Goal: Information Seeking & Learning: Check status

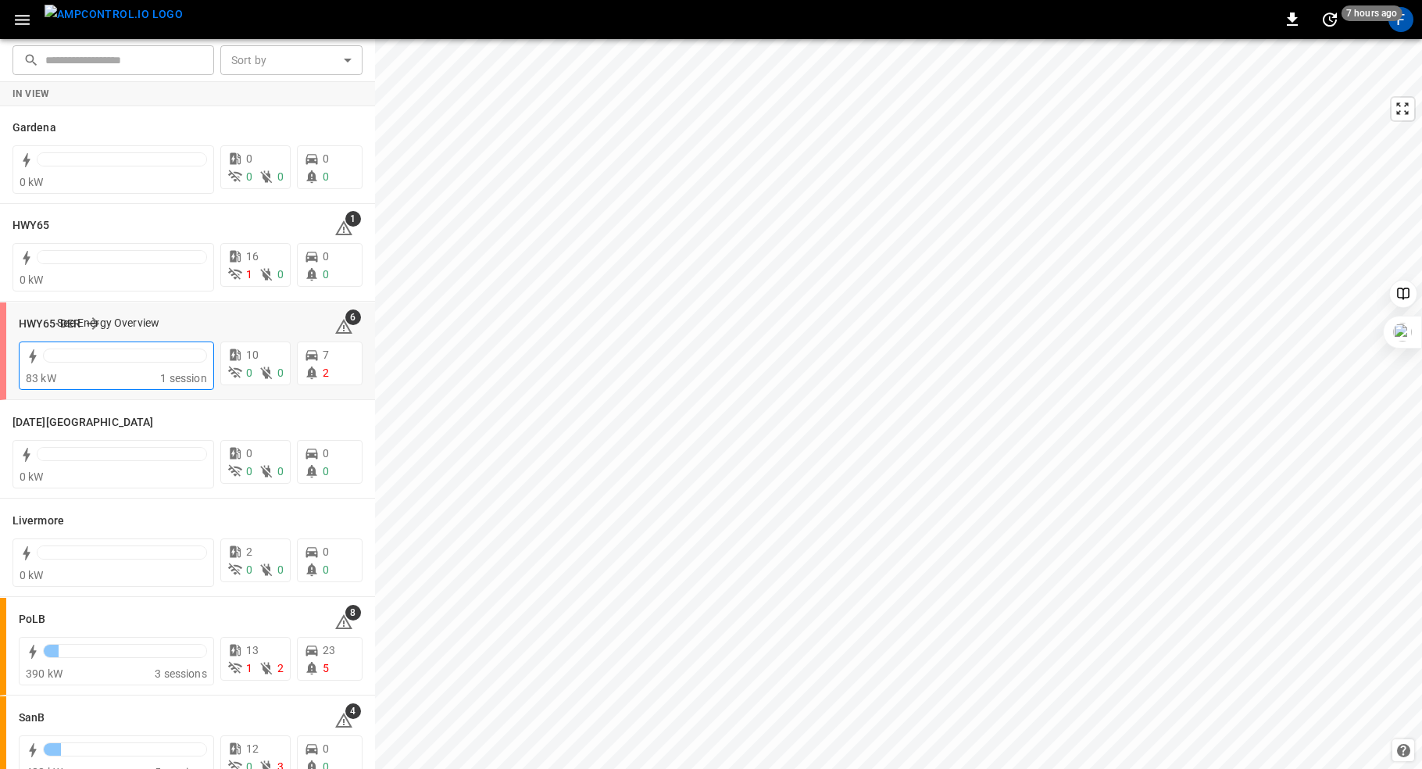
click at [41, 358] on div at bounding box center [116, 357] width 181 height 25
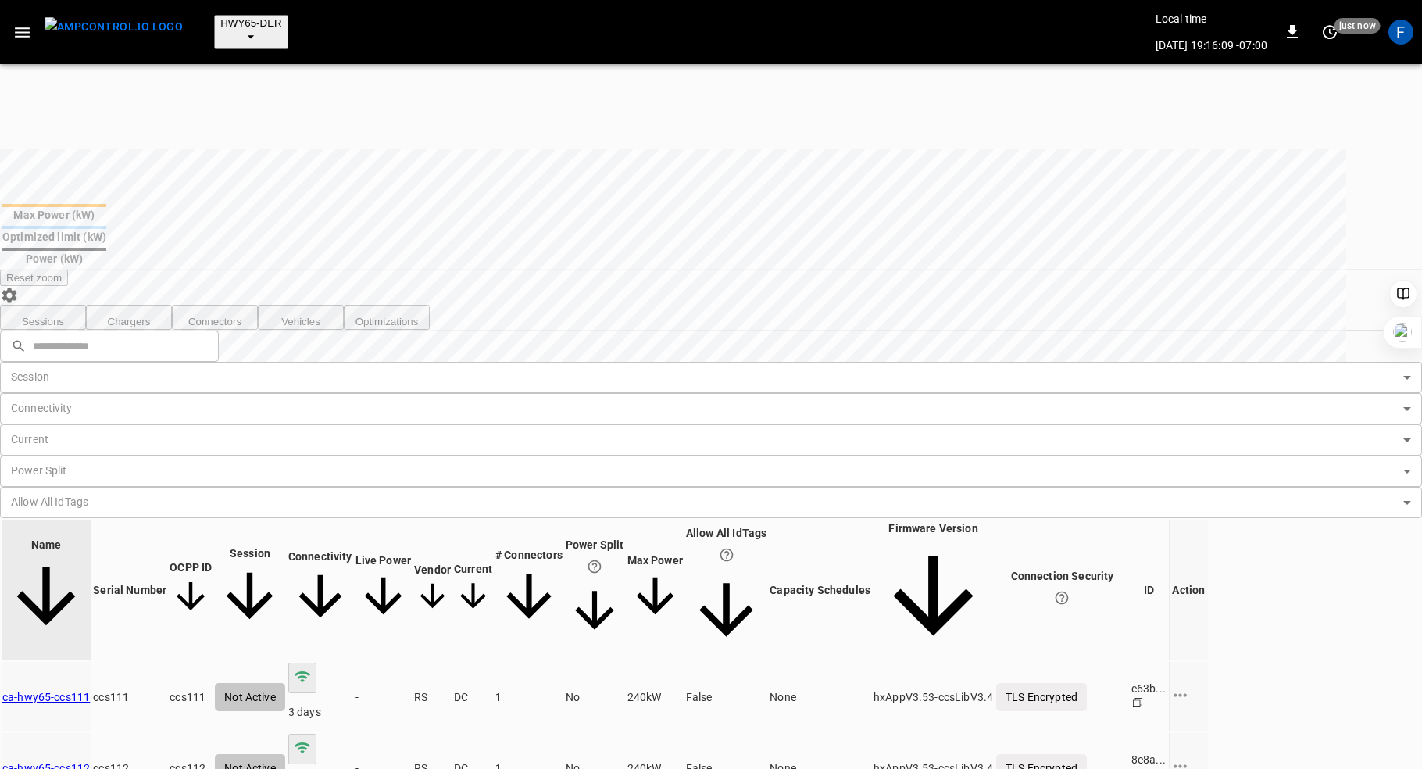
scroll to position [535, 0]
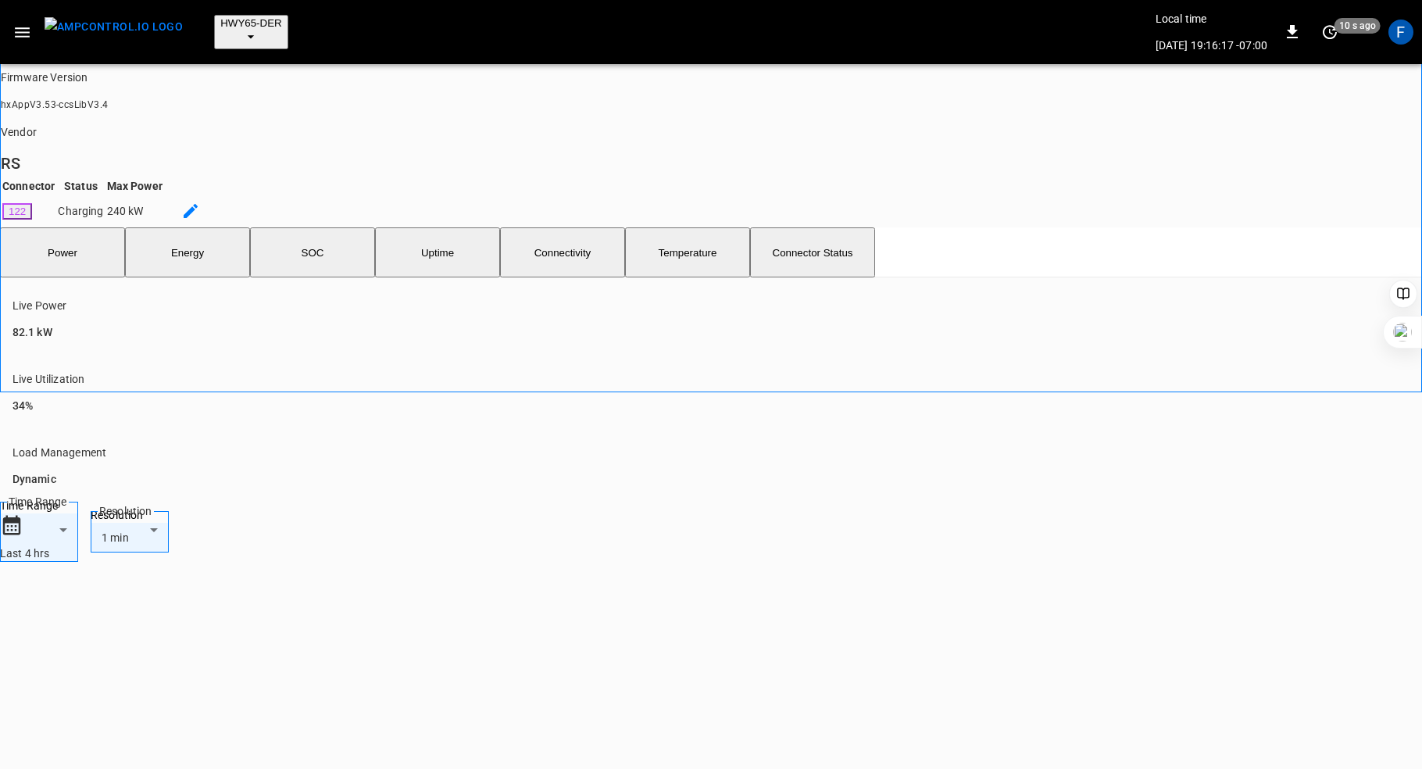
scroll to position [381, 0]
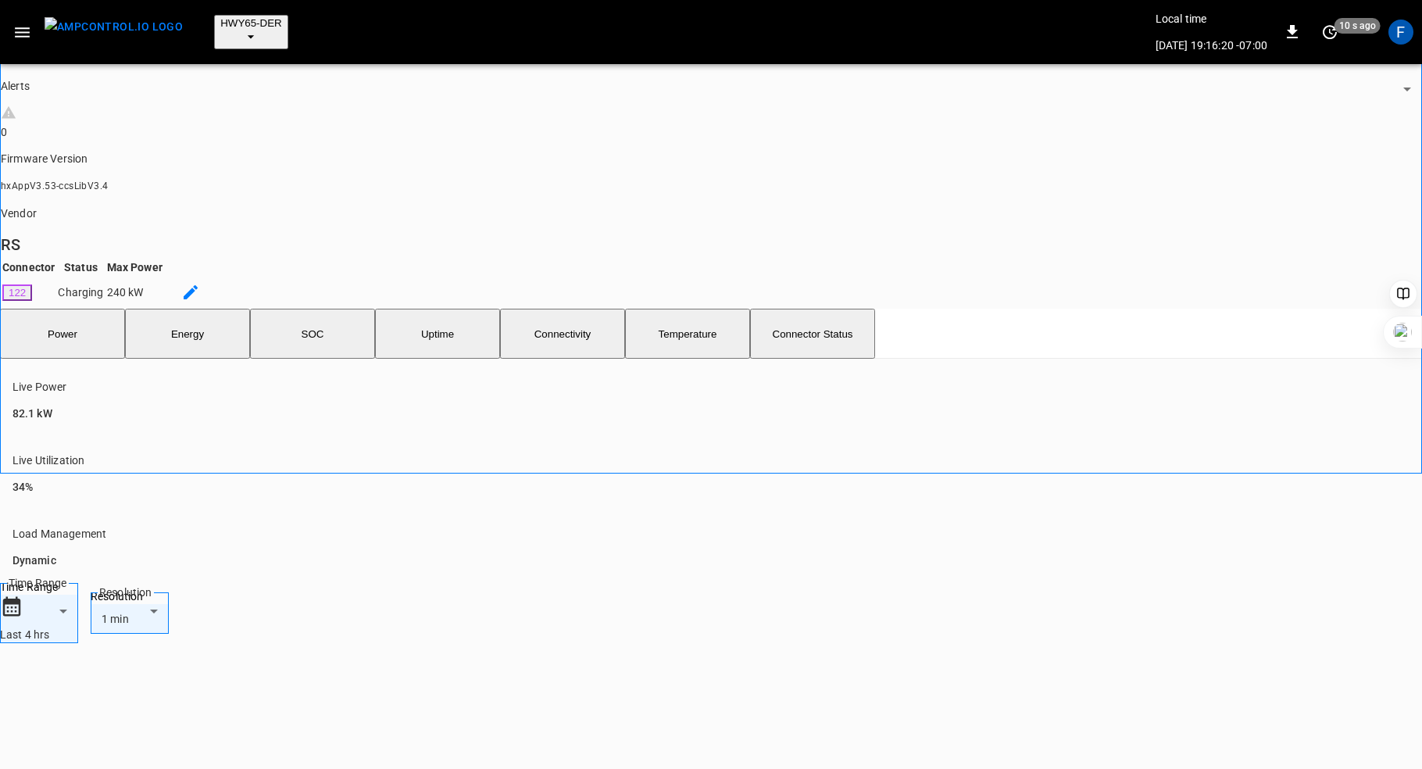
scroll to position [0, 0]
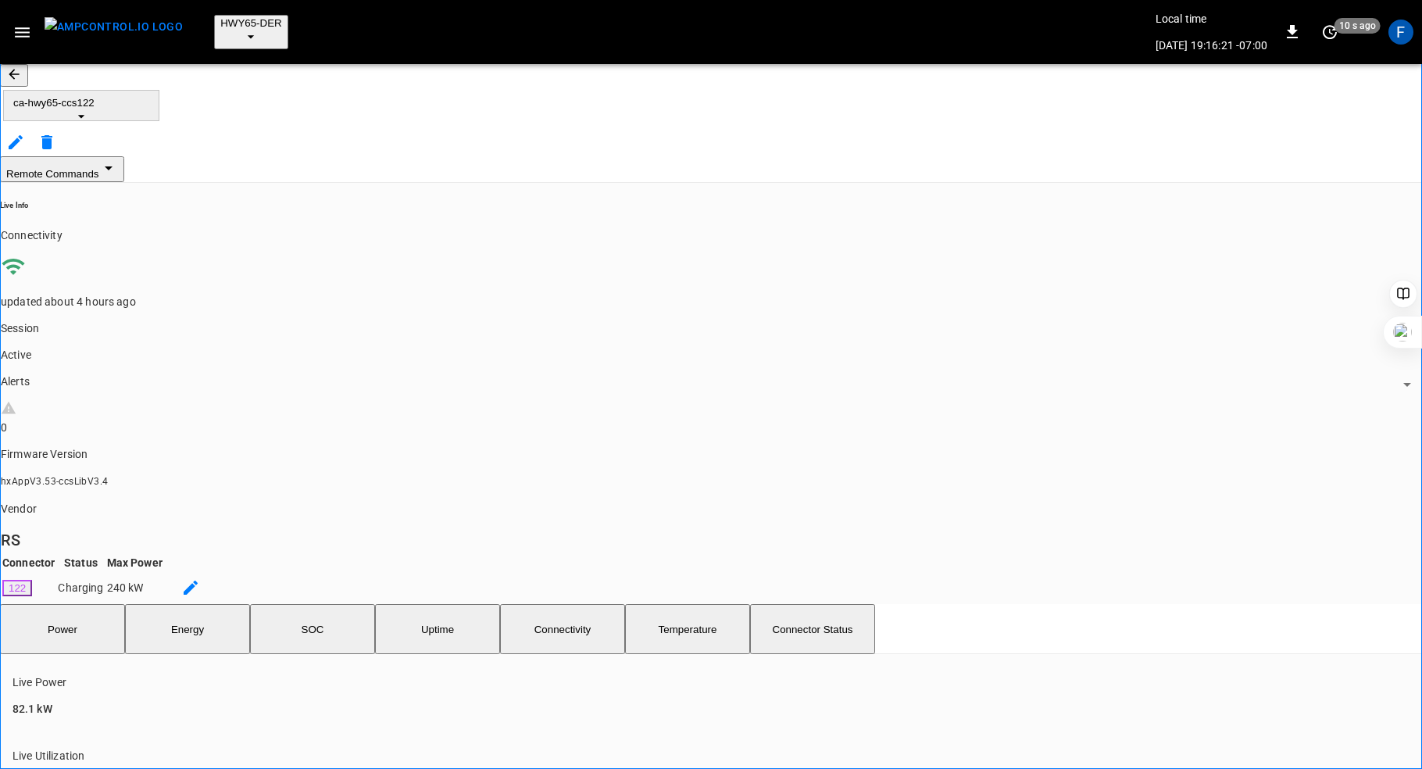
click at [346, 604] on button "SOC" at bounding box center [312, 629] width 125 height 50
click at [87, 604] on button "Power" at bounding box center [62, 629] width 125 height 50
click at [28, 73] on button "button" at bounding box center [14, 75] width 28 height 23
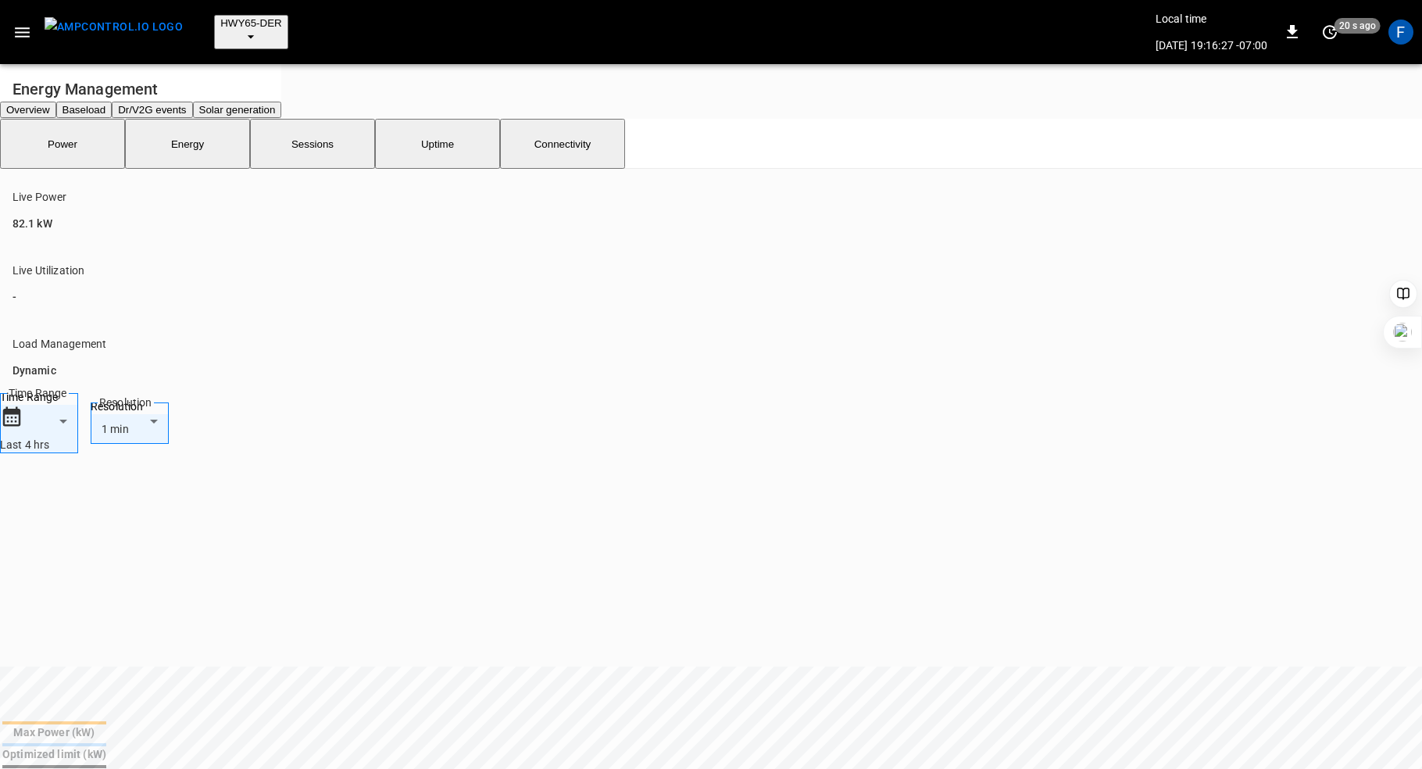
scroll to position [500, 0]
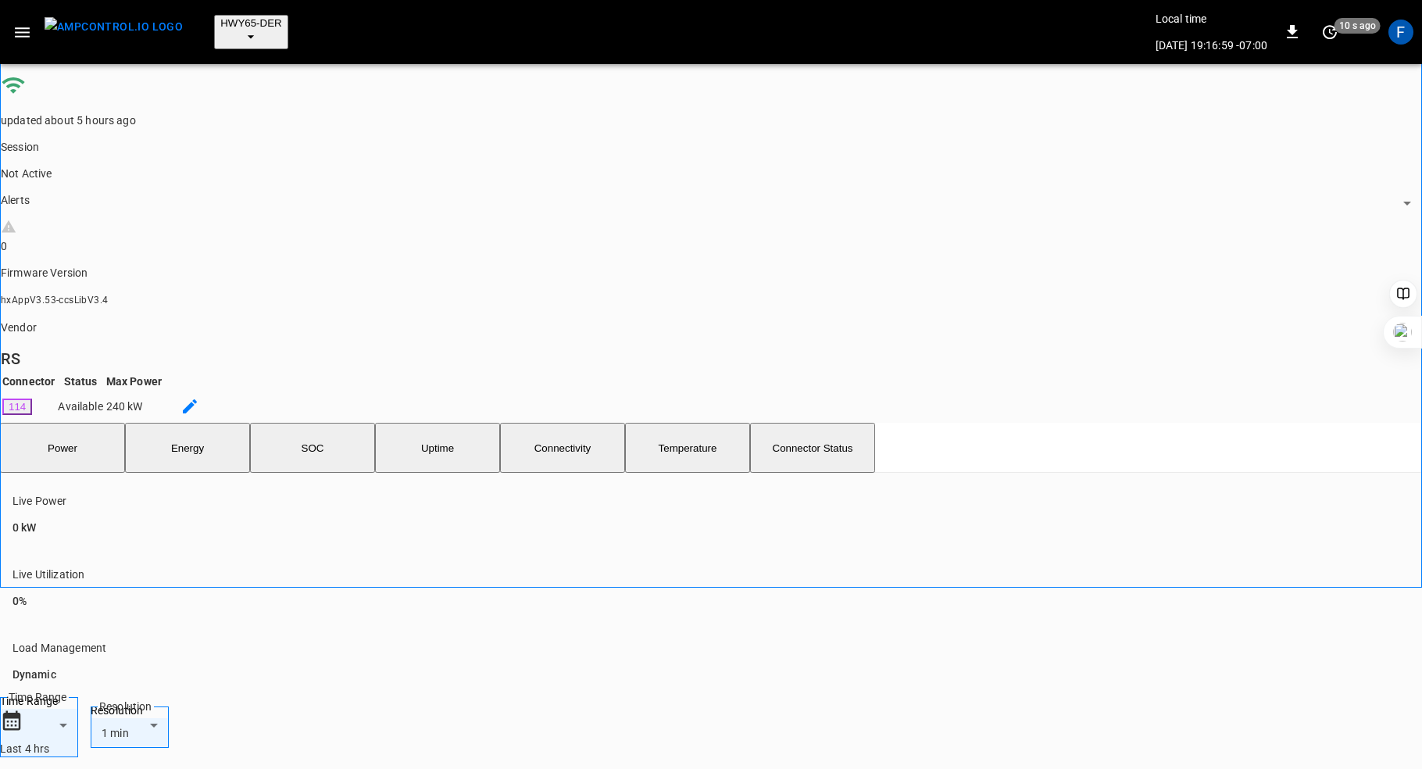
scroll to position [166, 0]
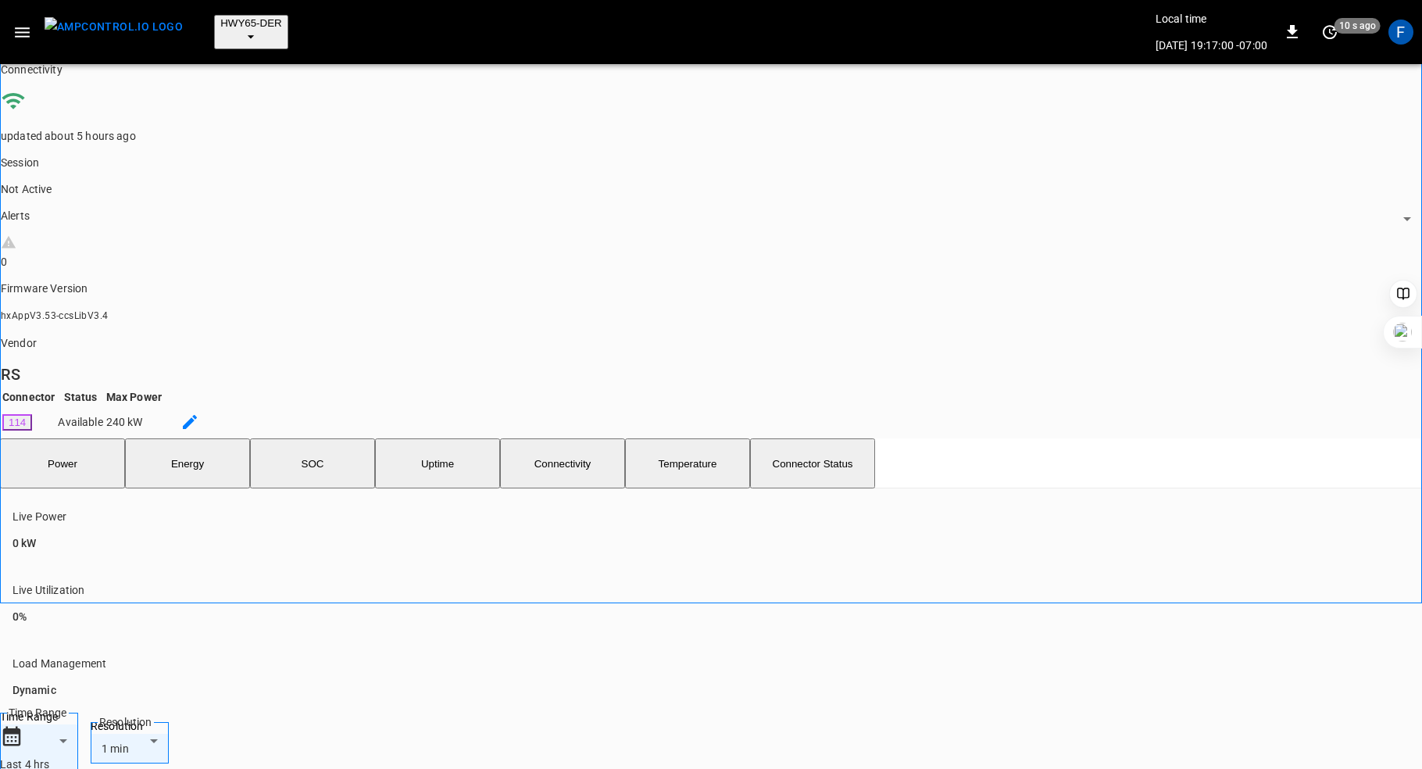
click at [326, 438] on button "SOC" at bounding box center [312, 463] width 125 height 50
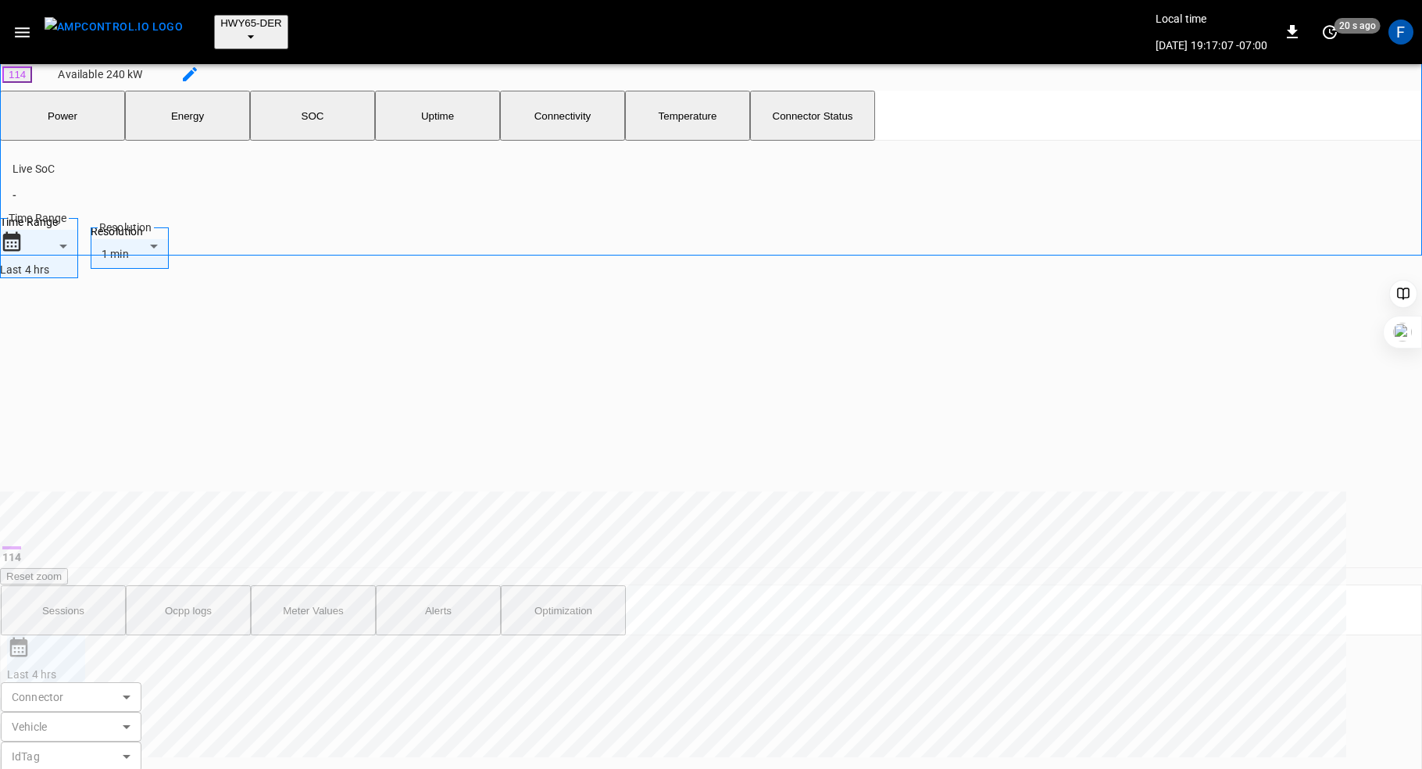
scroll to position [672, 0]
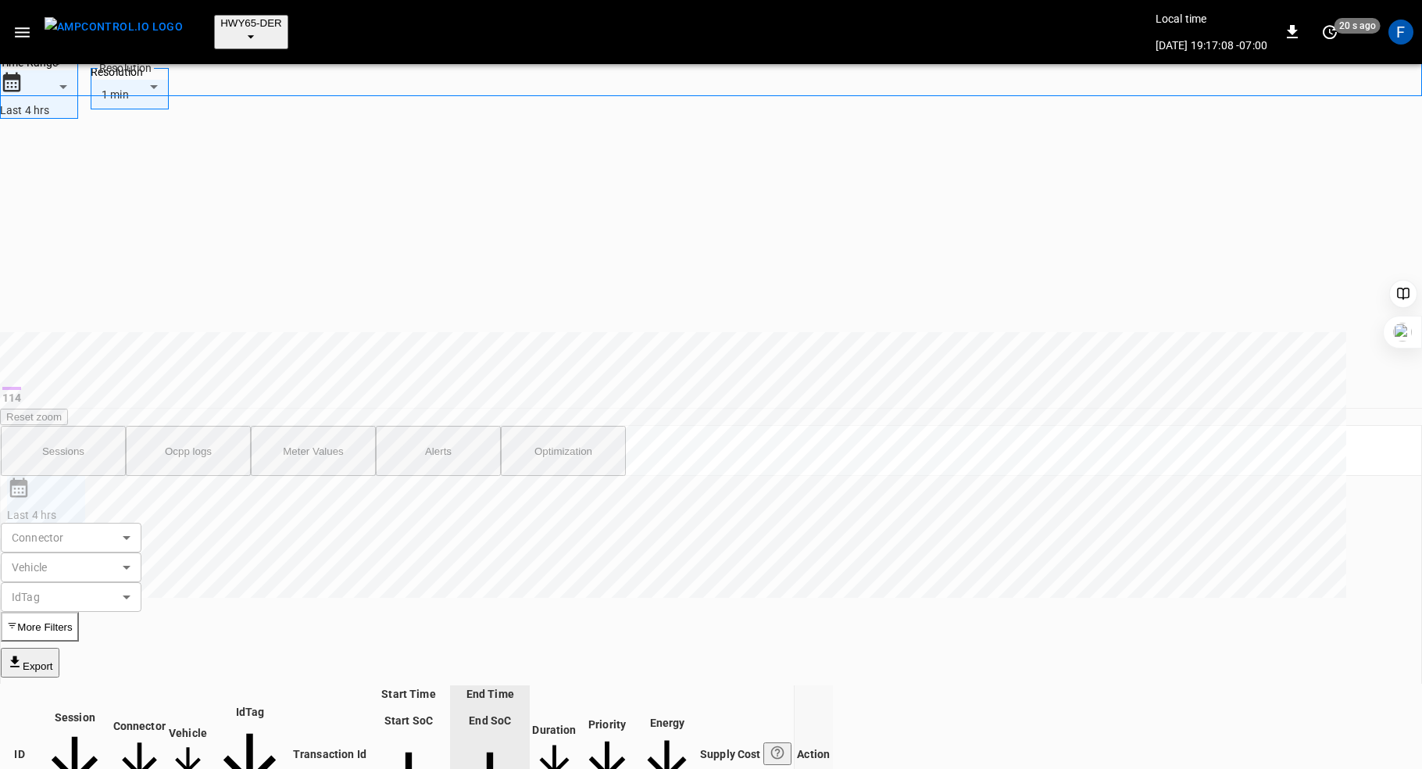
click at [202, 426] on button "Ocpp logs" at bounding box center [188, 451] width 125 height 50
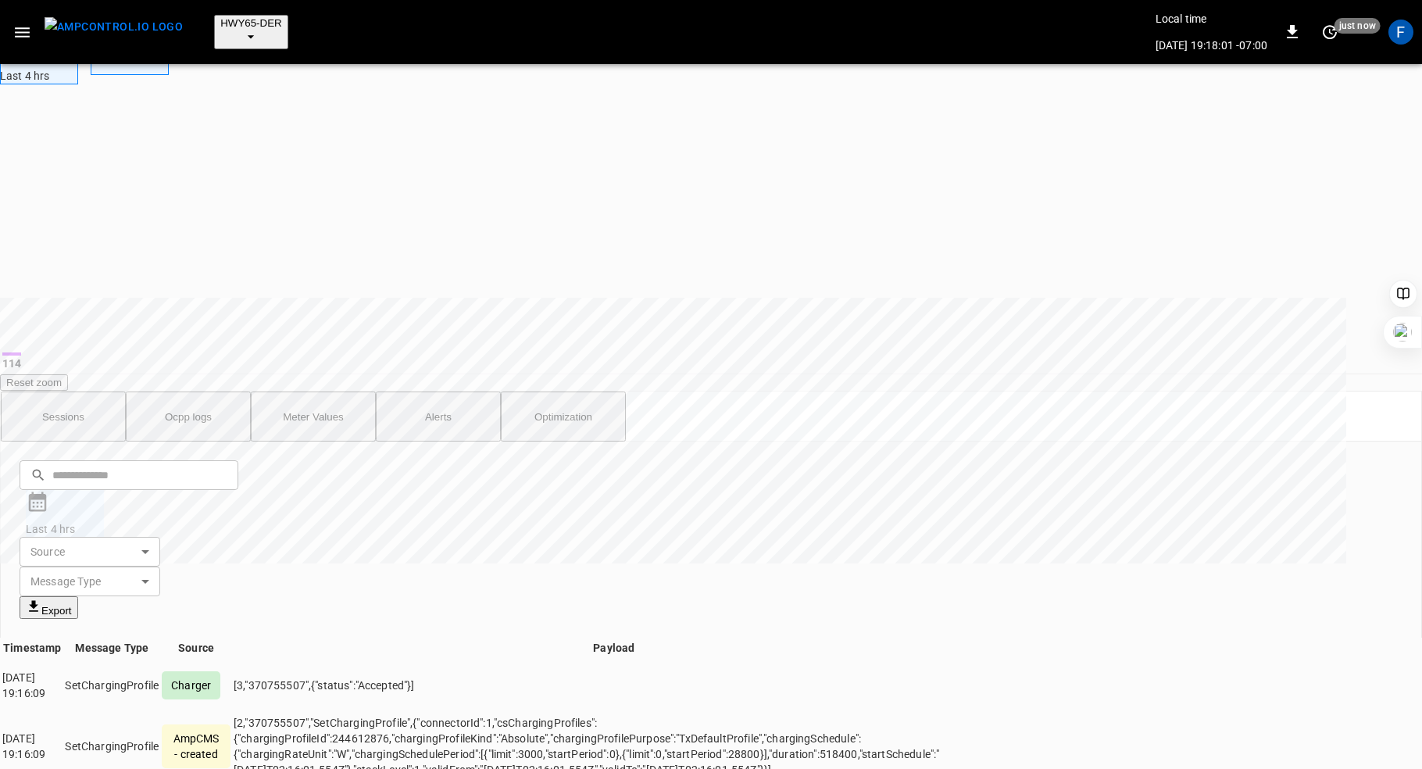
scroll to position [746, 0]
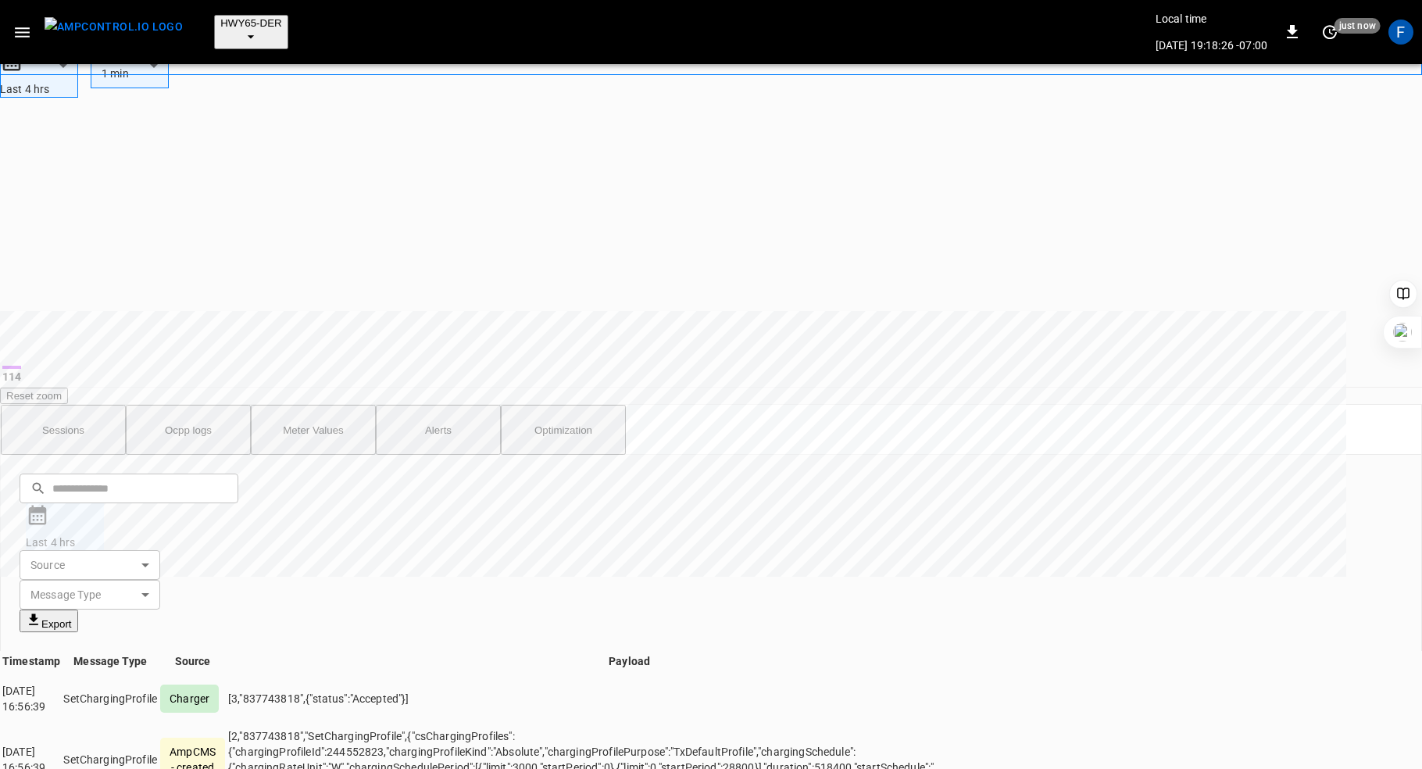
scroll to position [692, 0]
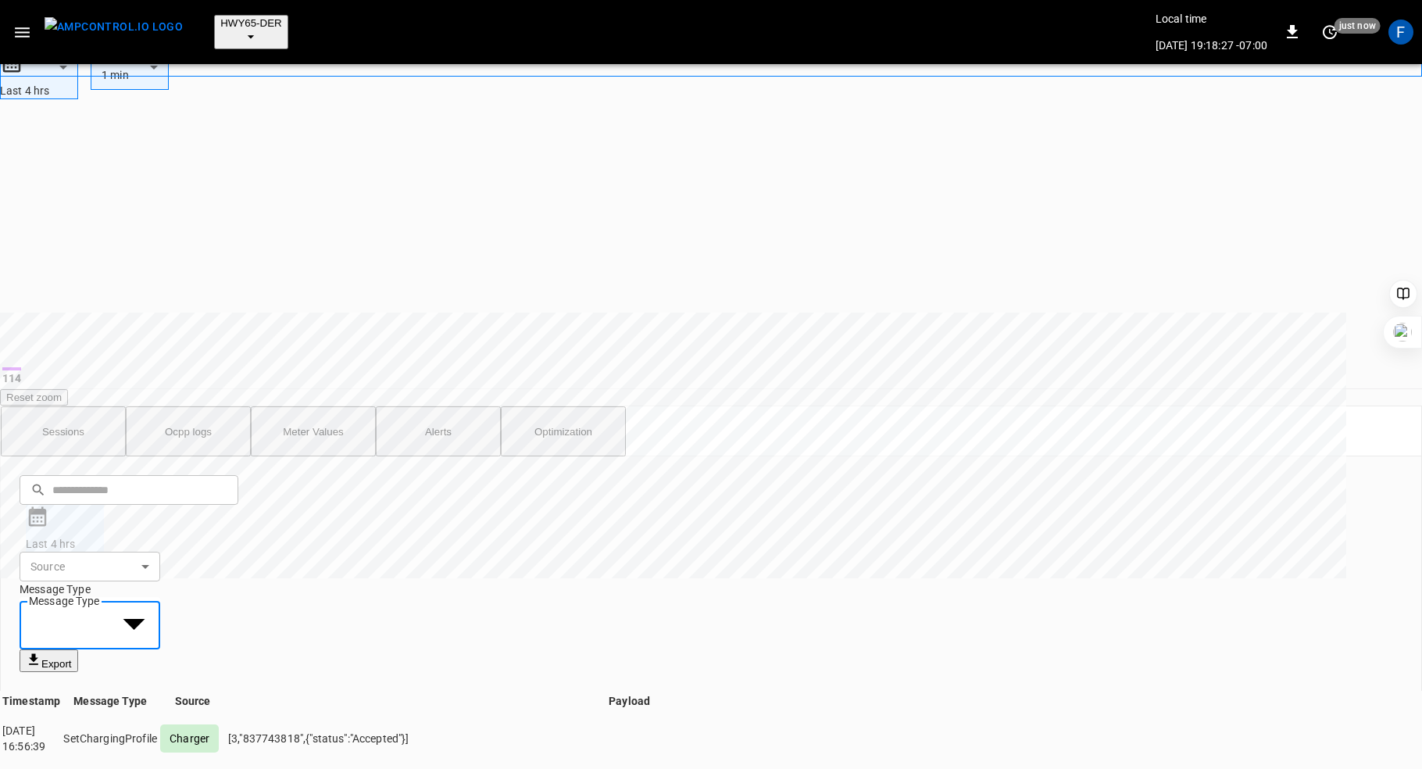
type input "**********"
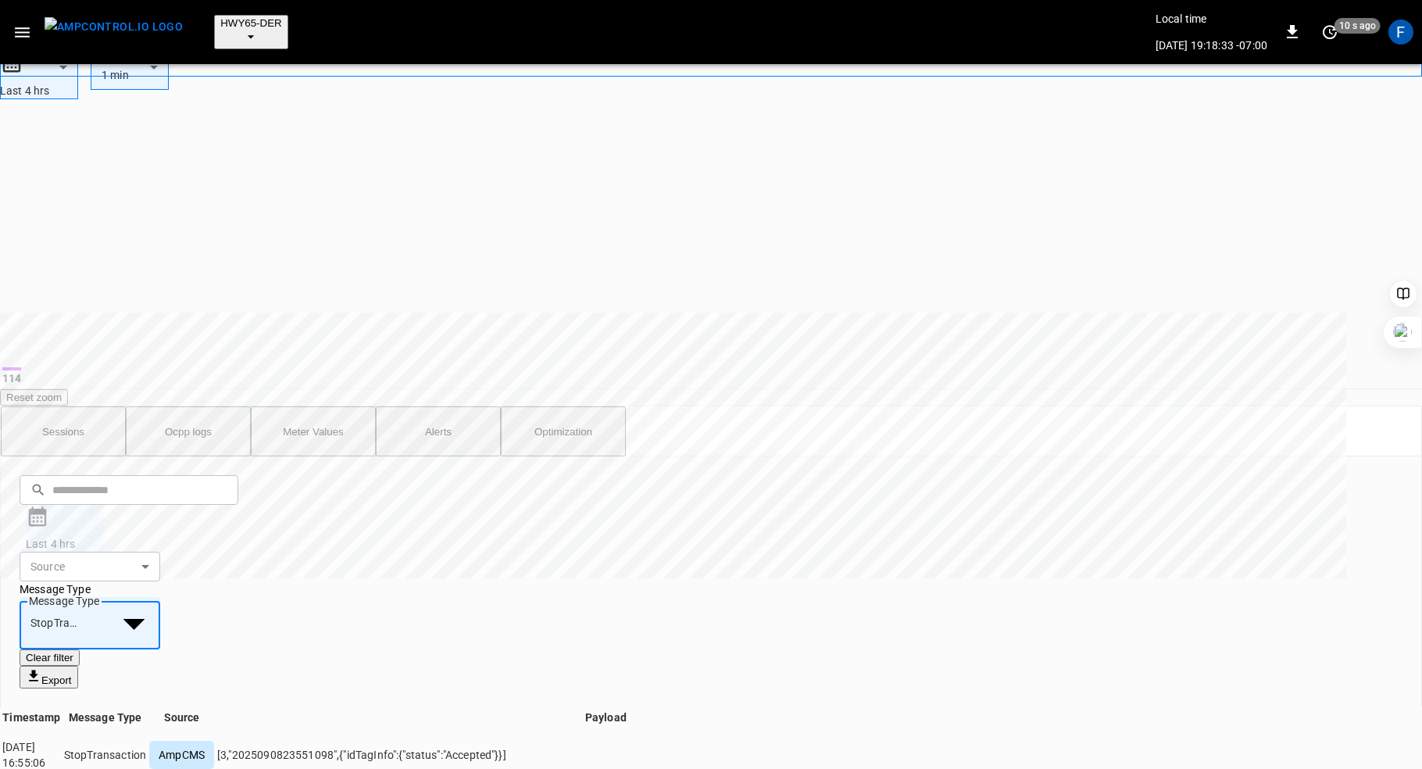
click at [790, 235] on div at bounding box center [711, 384] width 1422 height 769
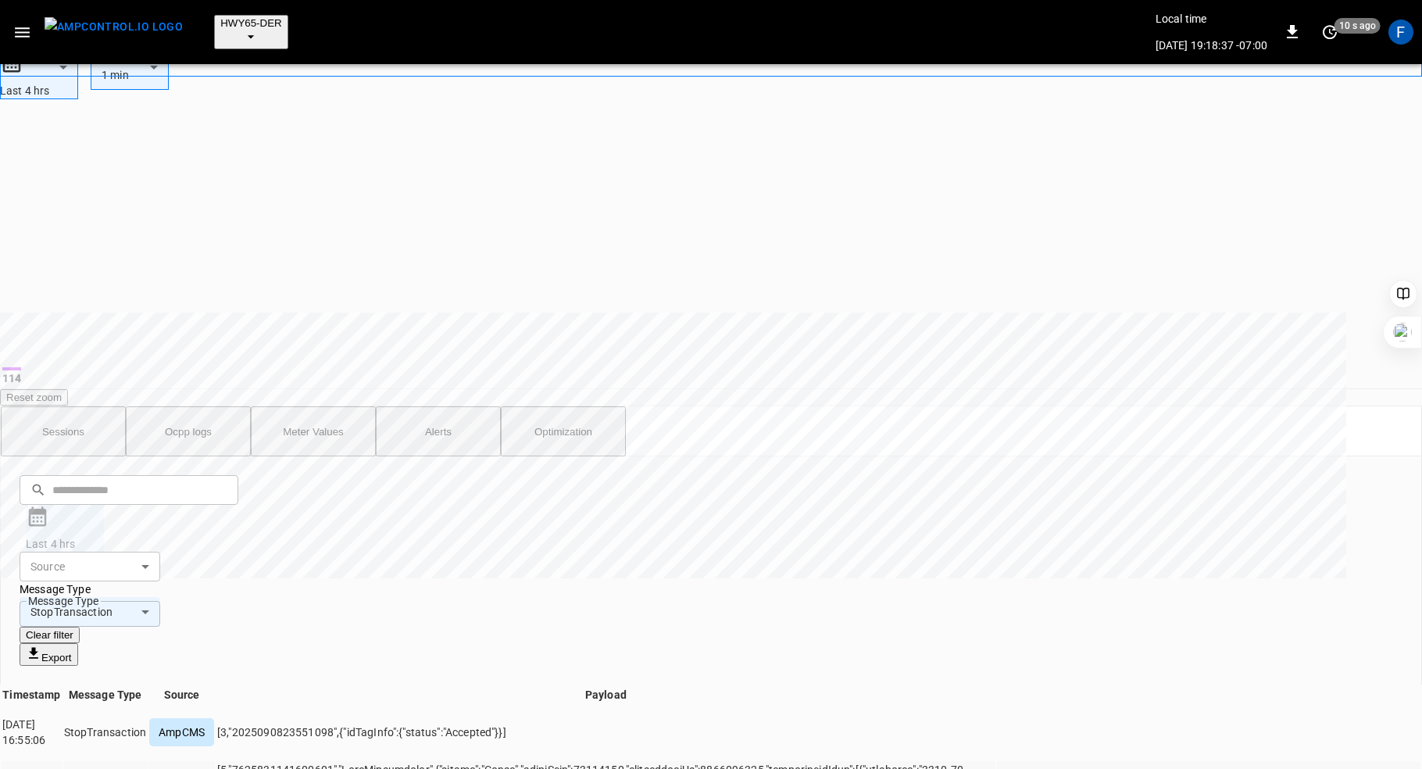
drag, startPoint x: 398, startPoint y: 460, endPoint x: 415, endPoint y: 460, distance: 16.4
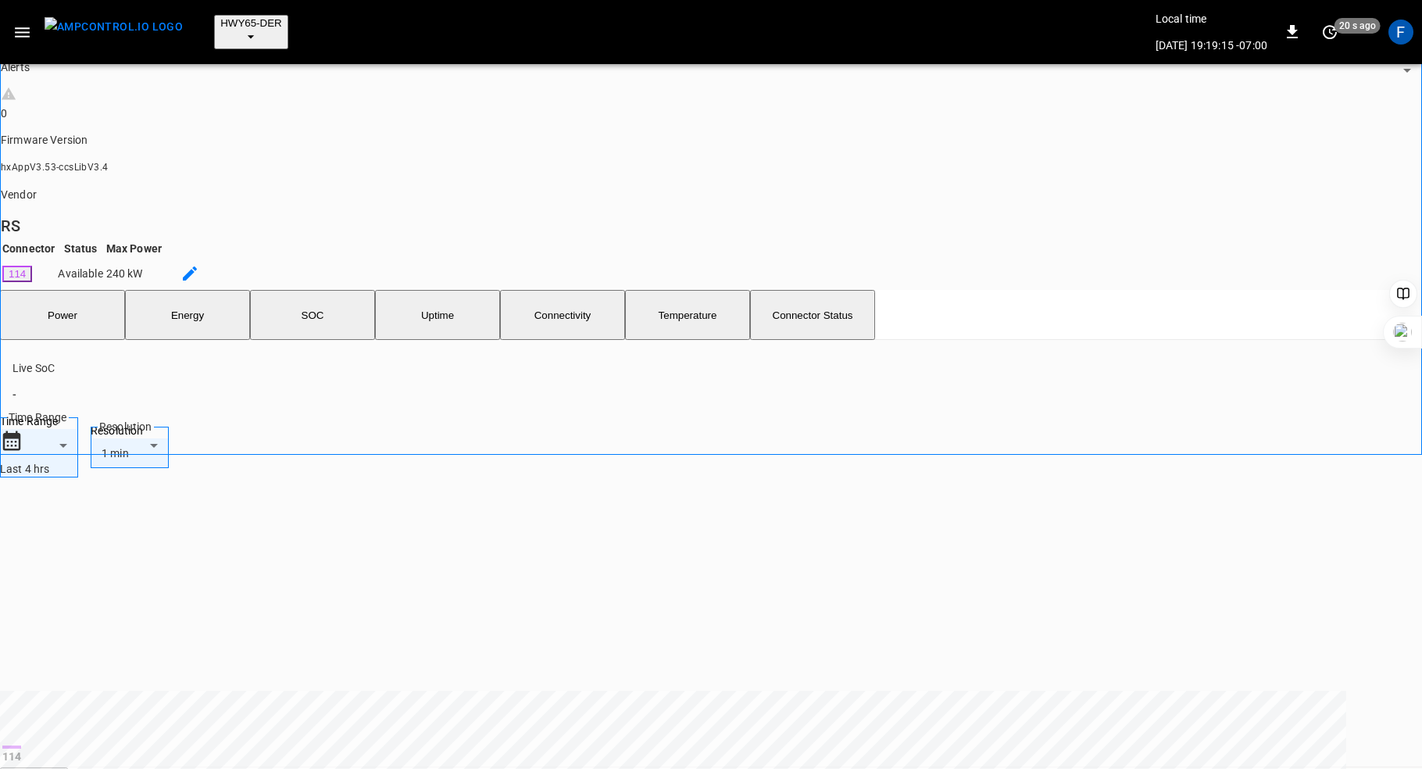
scroll to position [526, 0]
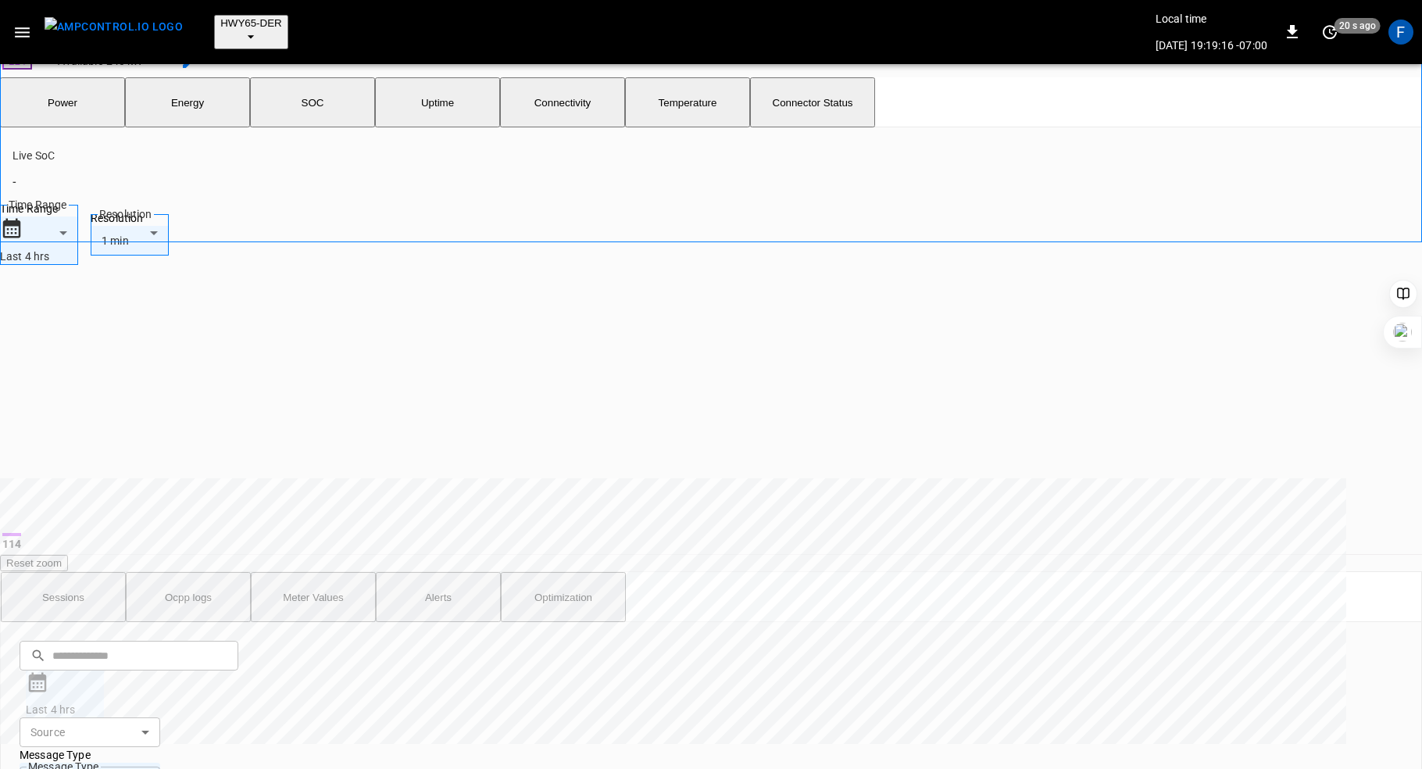
click at [76, 572] on button "Sessions" at bounding box center [63, 597] width 125 height 50
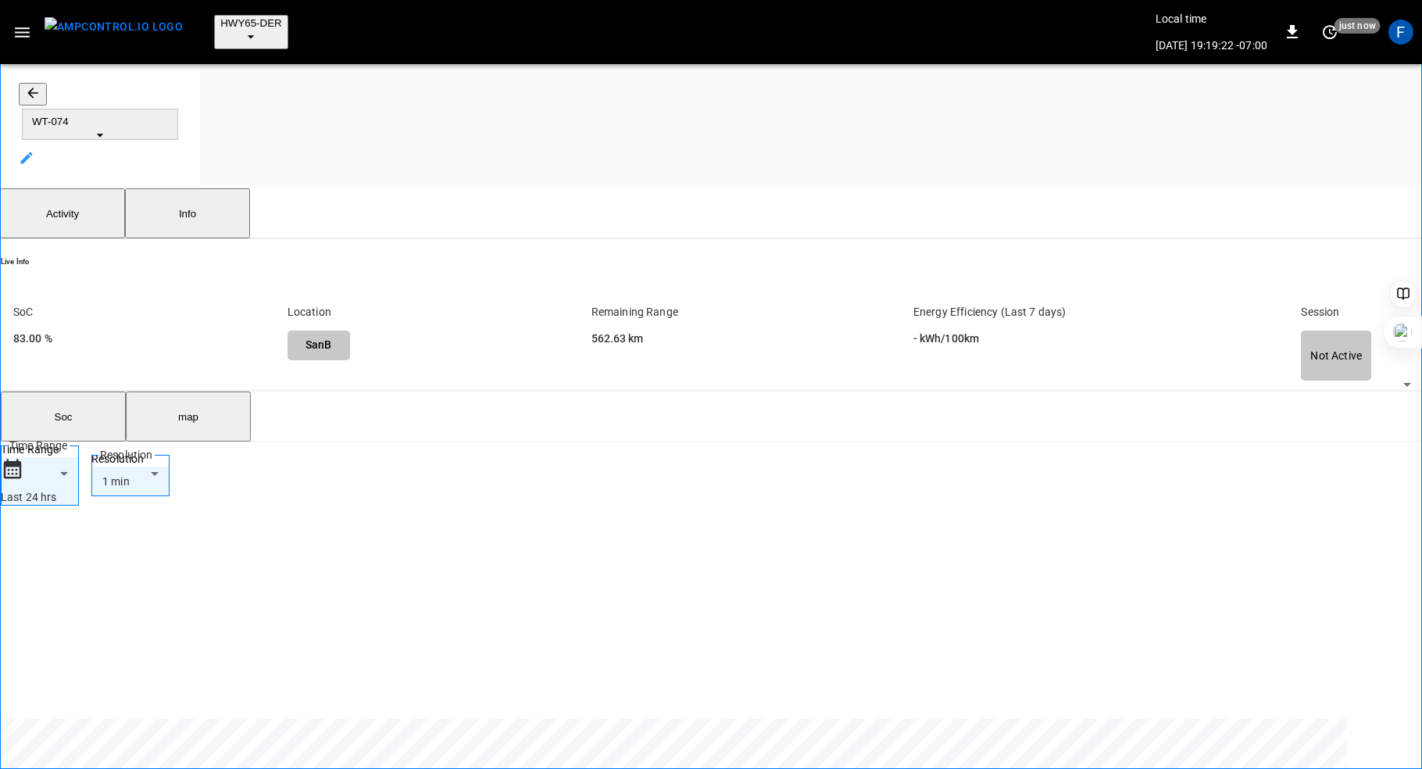
click at [34, 150] on icon at bounding box center [27, 158] width 16 height 16
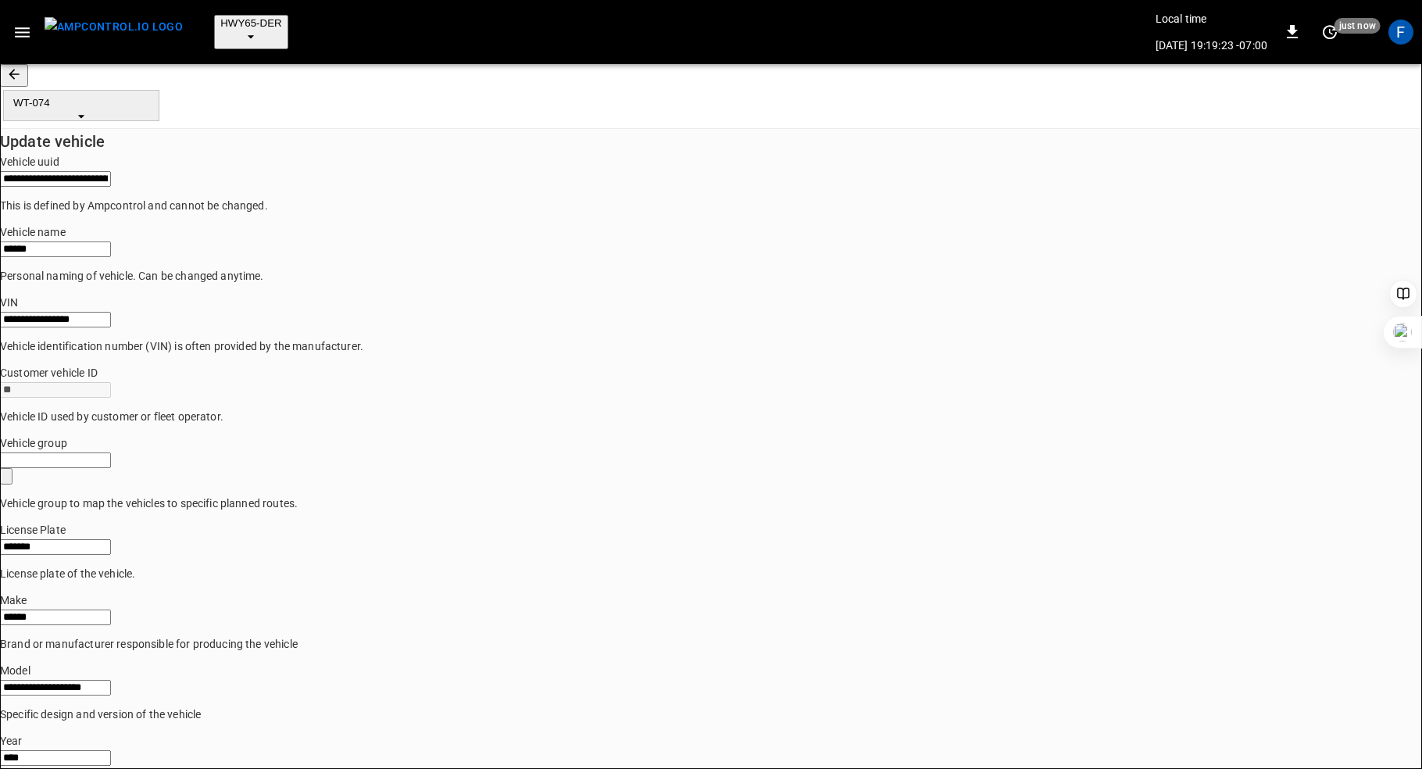
type input "******"
click at [22, 70] on icon "button" at bounding box center [14, 74] width 16 height 16
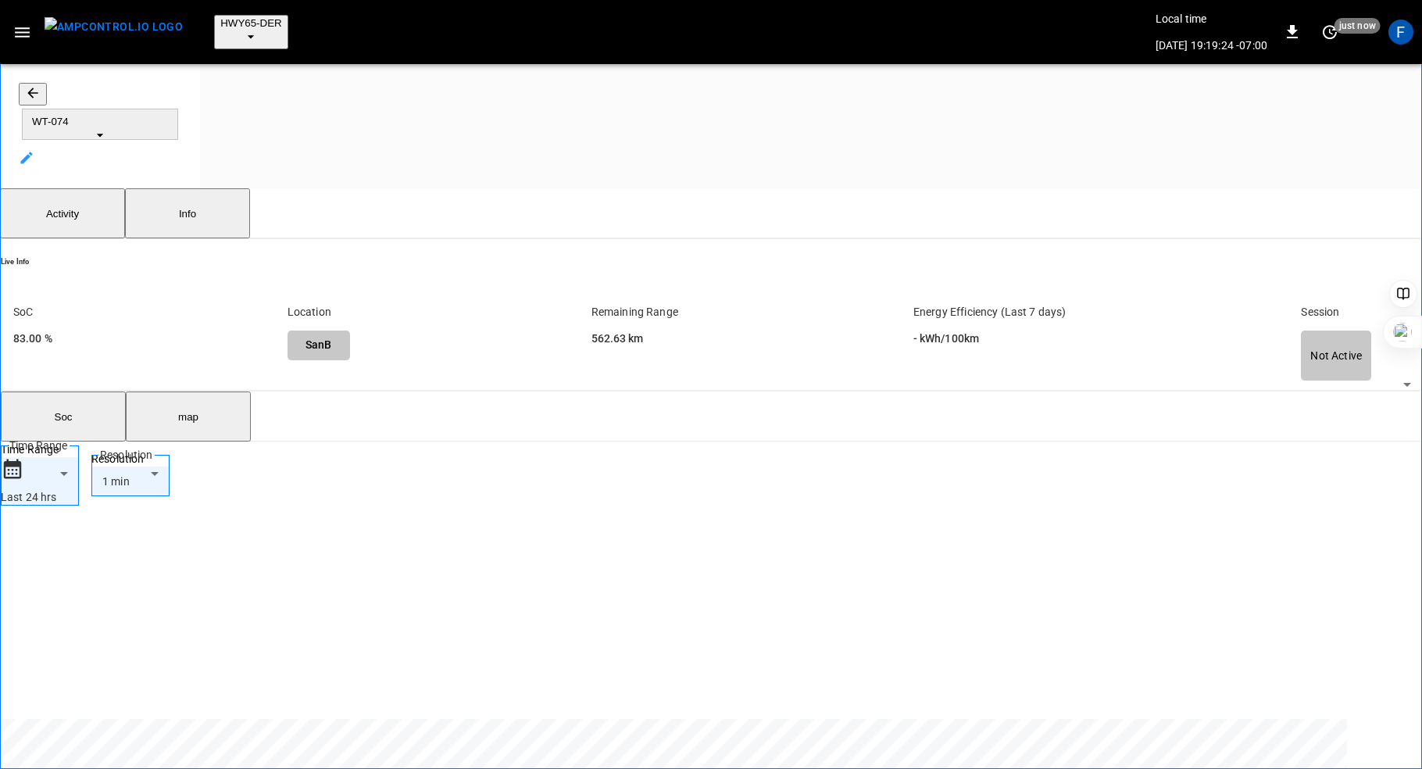
click at [193, 188] on button "Info" at bounding box center [187, 213] width 125 height 50
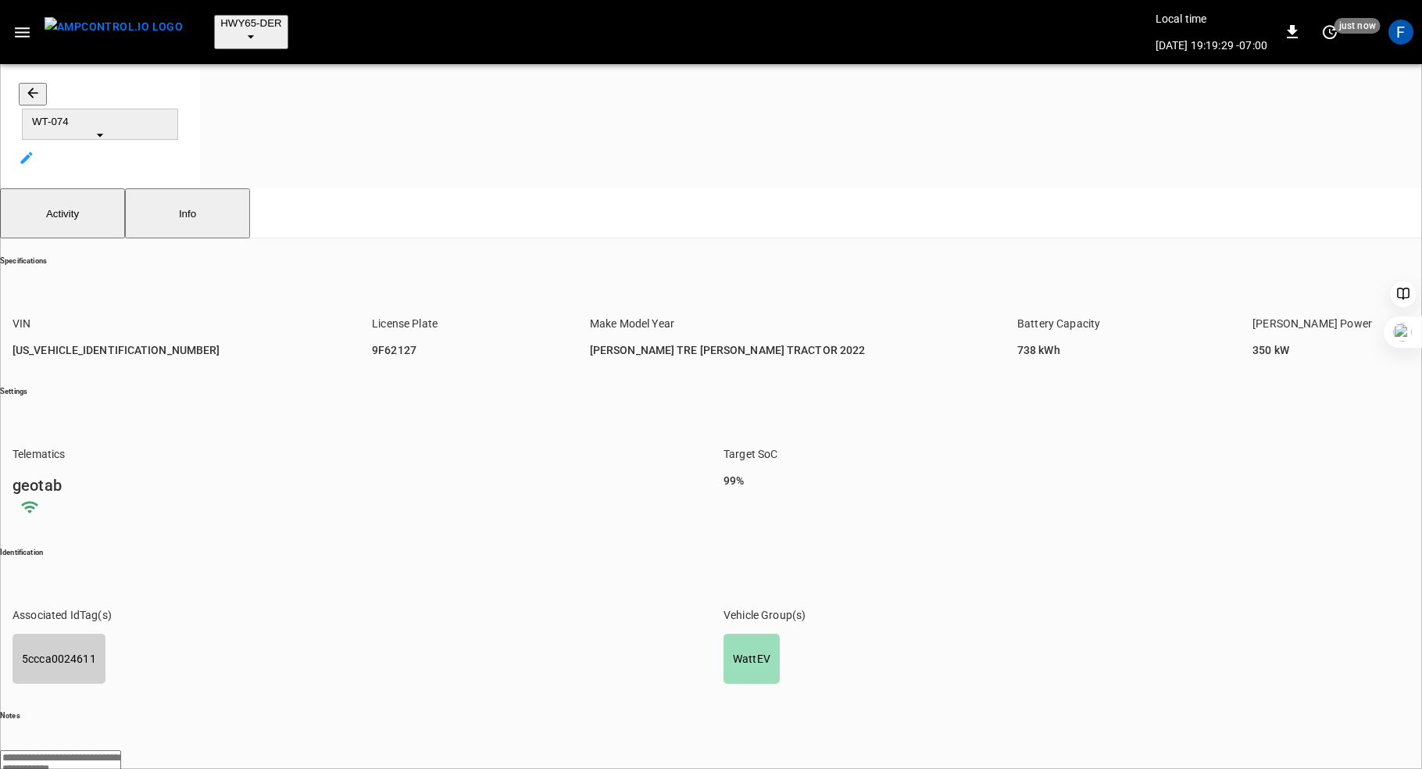
click at [28, 85] on icon "button" at bounding box center [33, 93] width 16 height 16
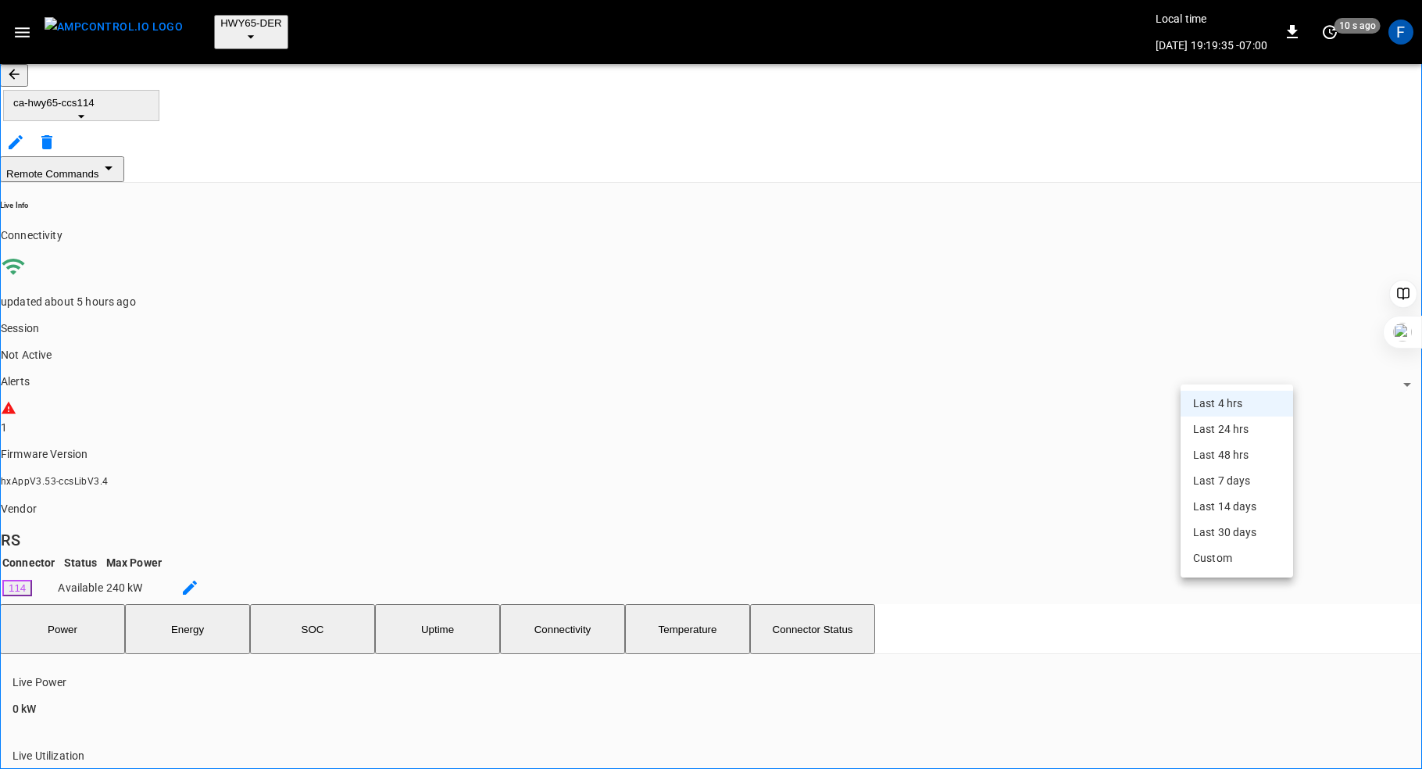
click at [1243, 426] on li "Last 24 hrs" at bounding box center [1236, 429] width 112 height 26
type input "**********"
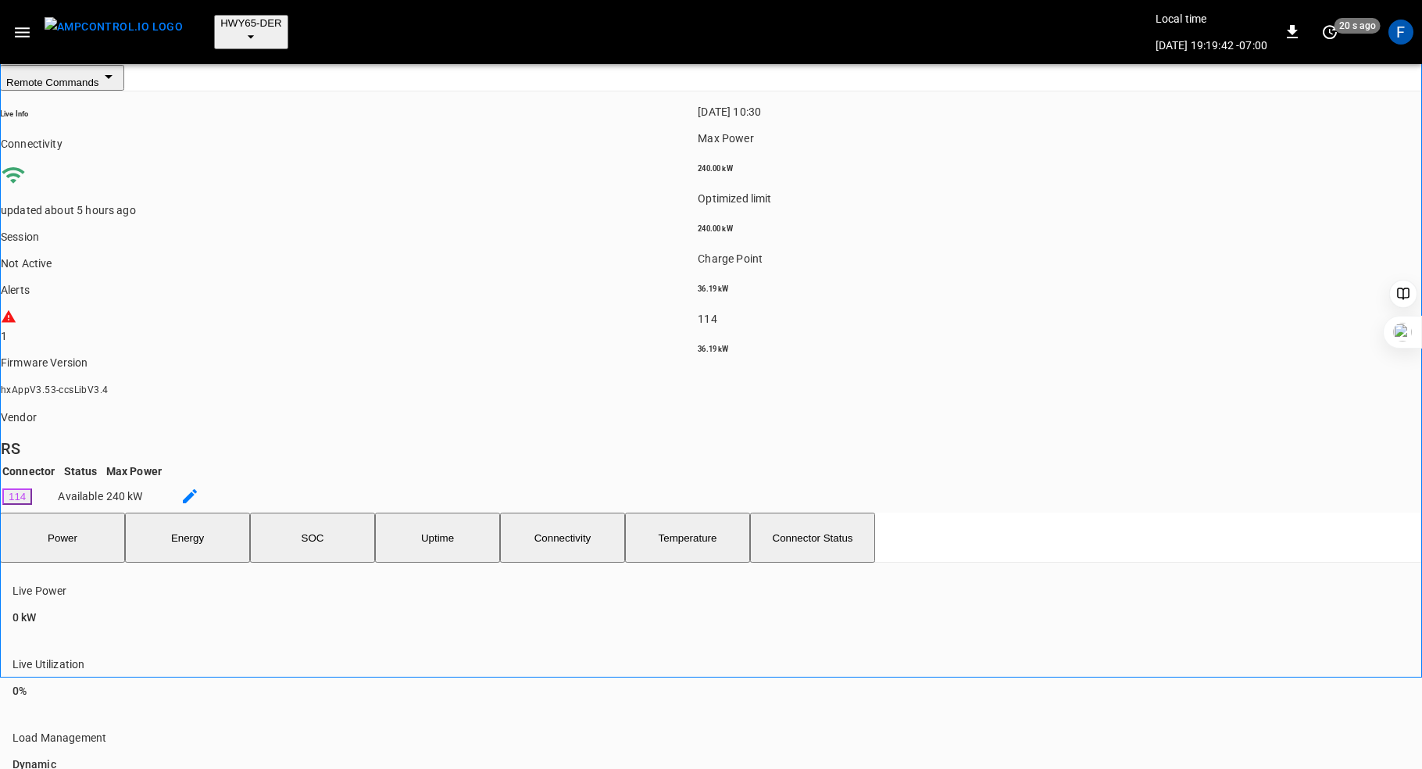
scroll to position [120, 0]
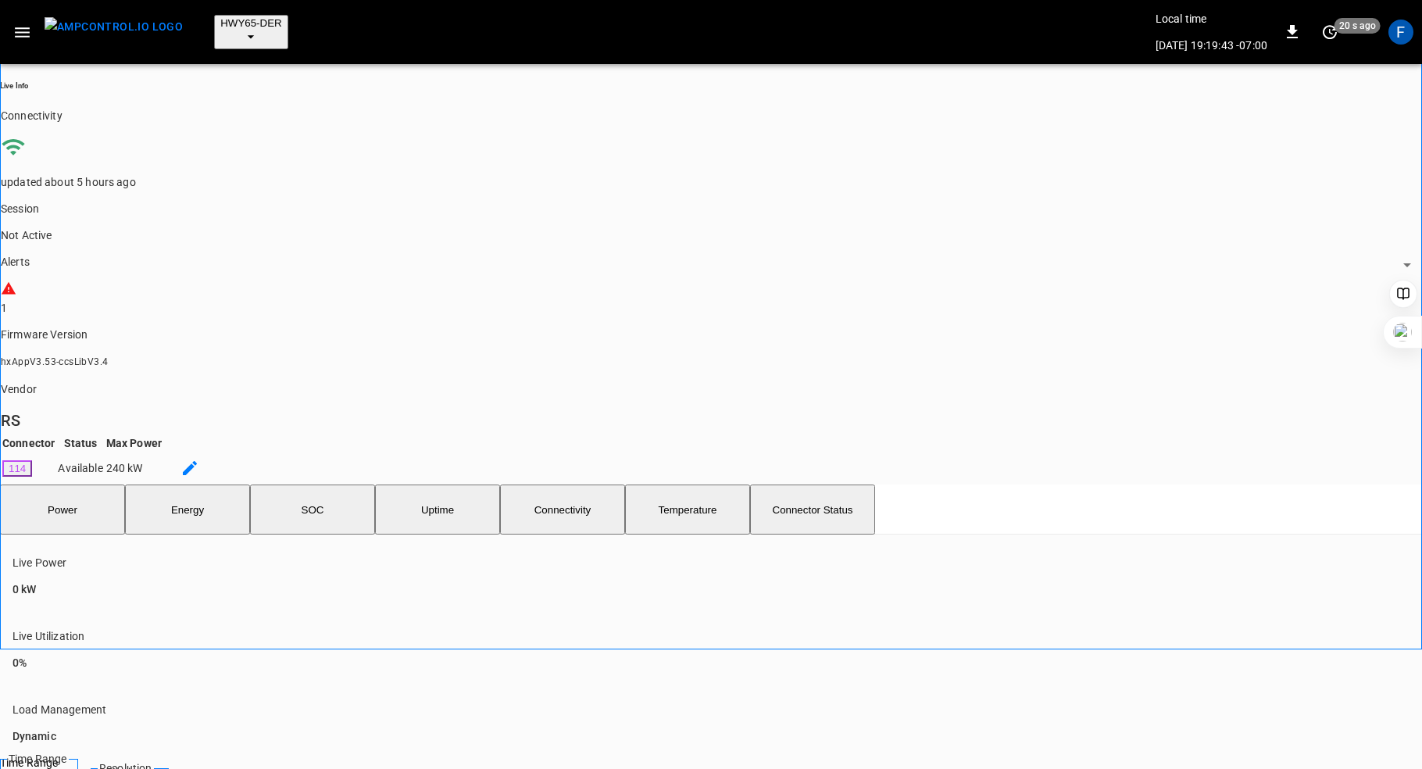
click at [323, 484] on button "SOC" at bounding box center [312, 509] width 125 height 50
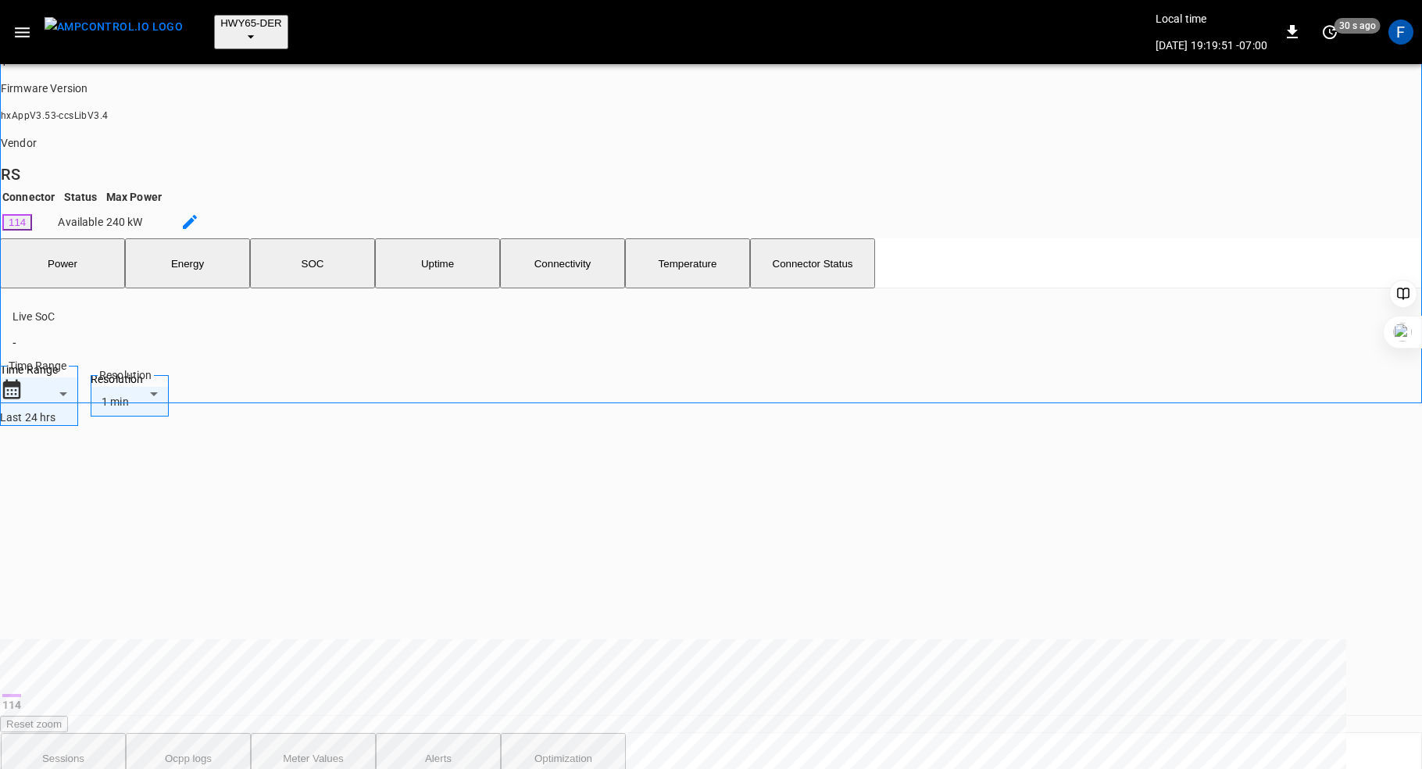
scroll to position [606, 0]
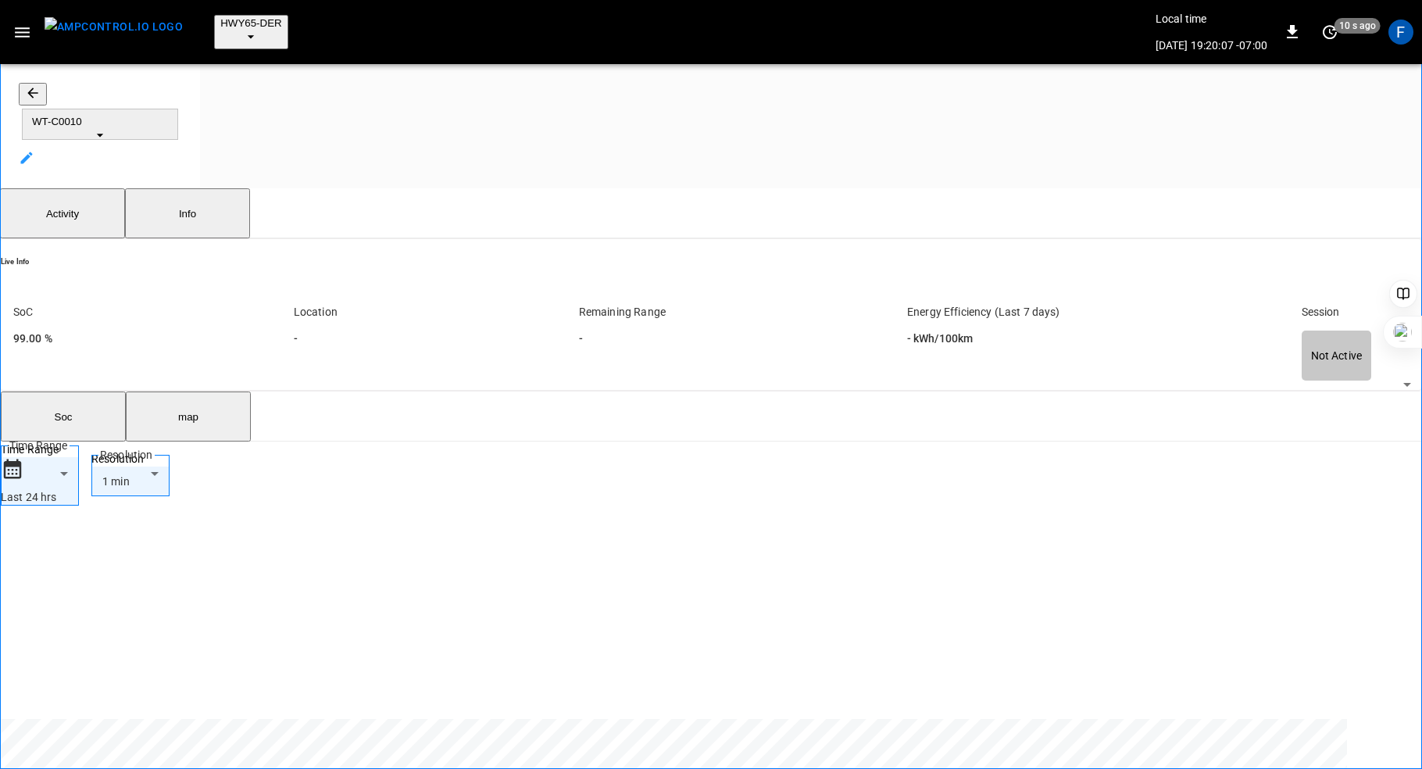
click at [187, 188] on button "Info" at bounding box center [187, 213] width 125 height 50
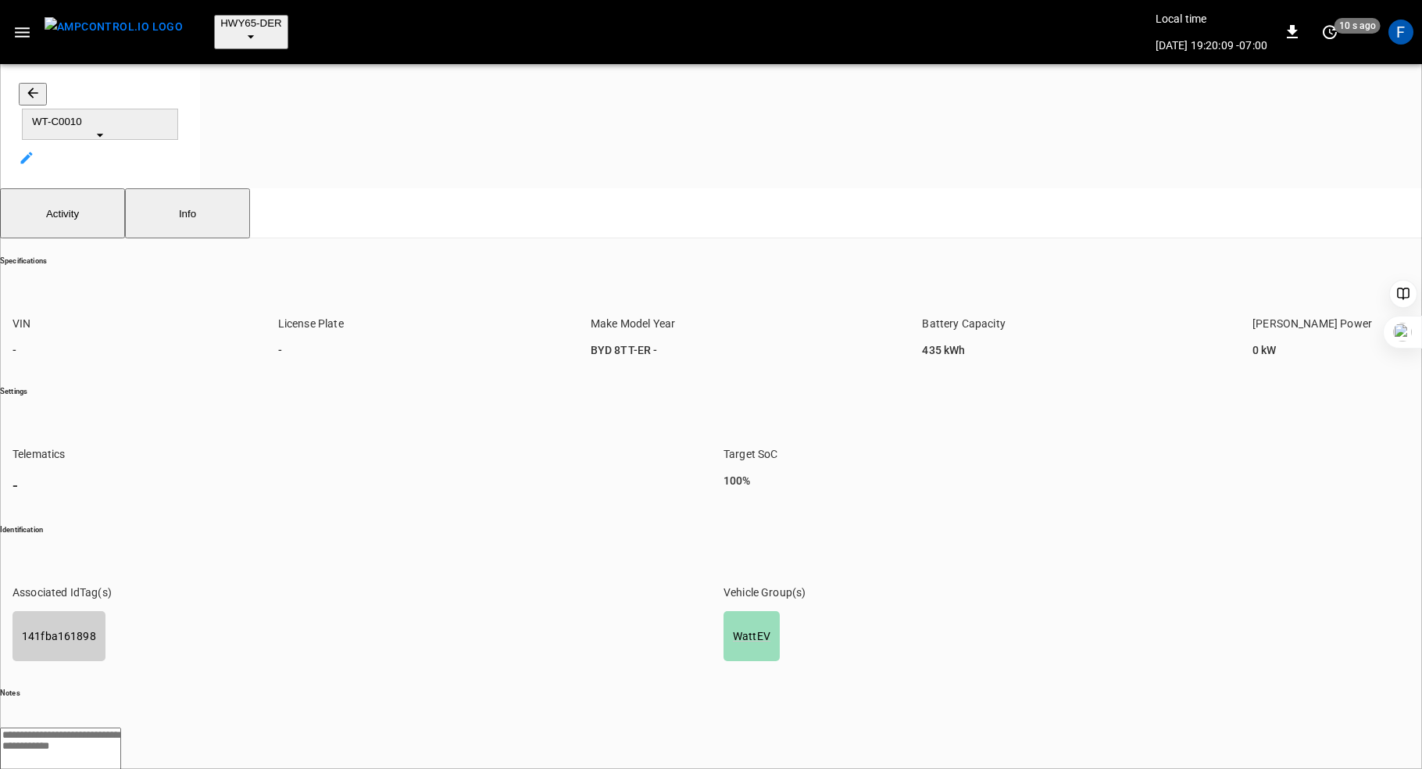
click at [48, 188] on button "Activity" at bounding box center [62, 213] width 125 height 50
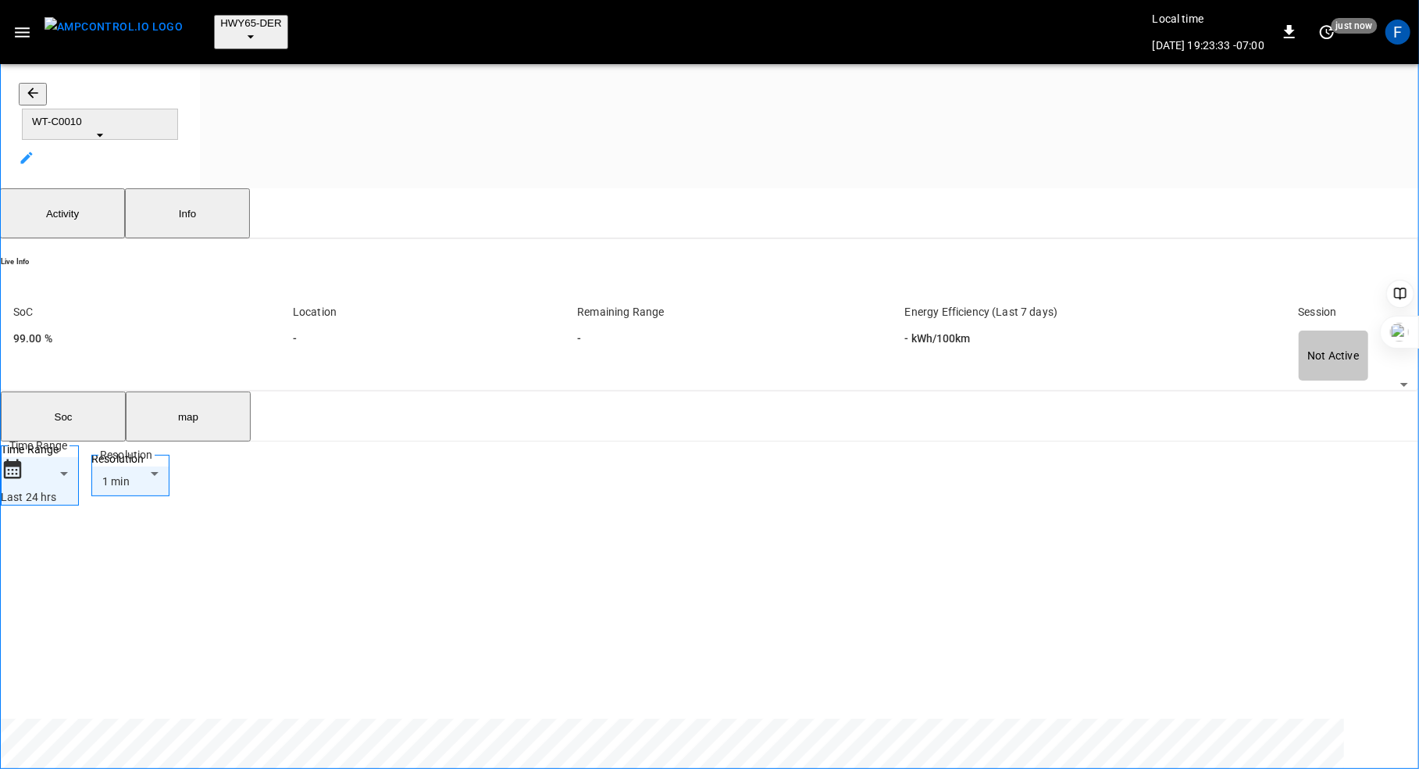
click at [20, 27] on icon "button" at bounding box center [22, 32] width 15 height 10
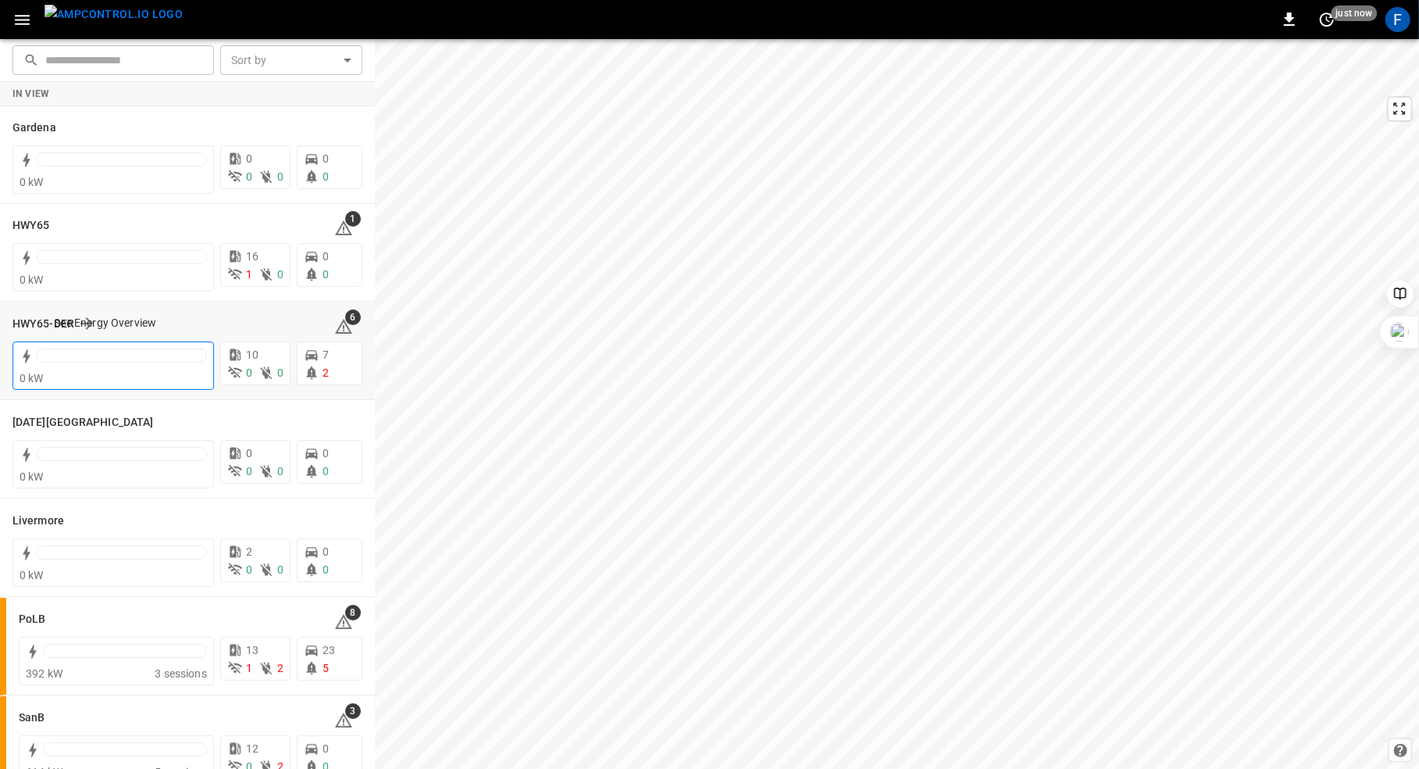
click at [95, 353] on div at bounding box center [122, 355] width 170 height 14
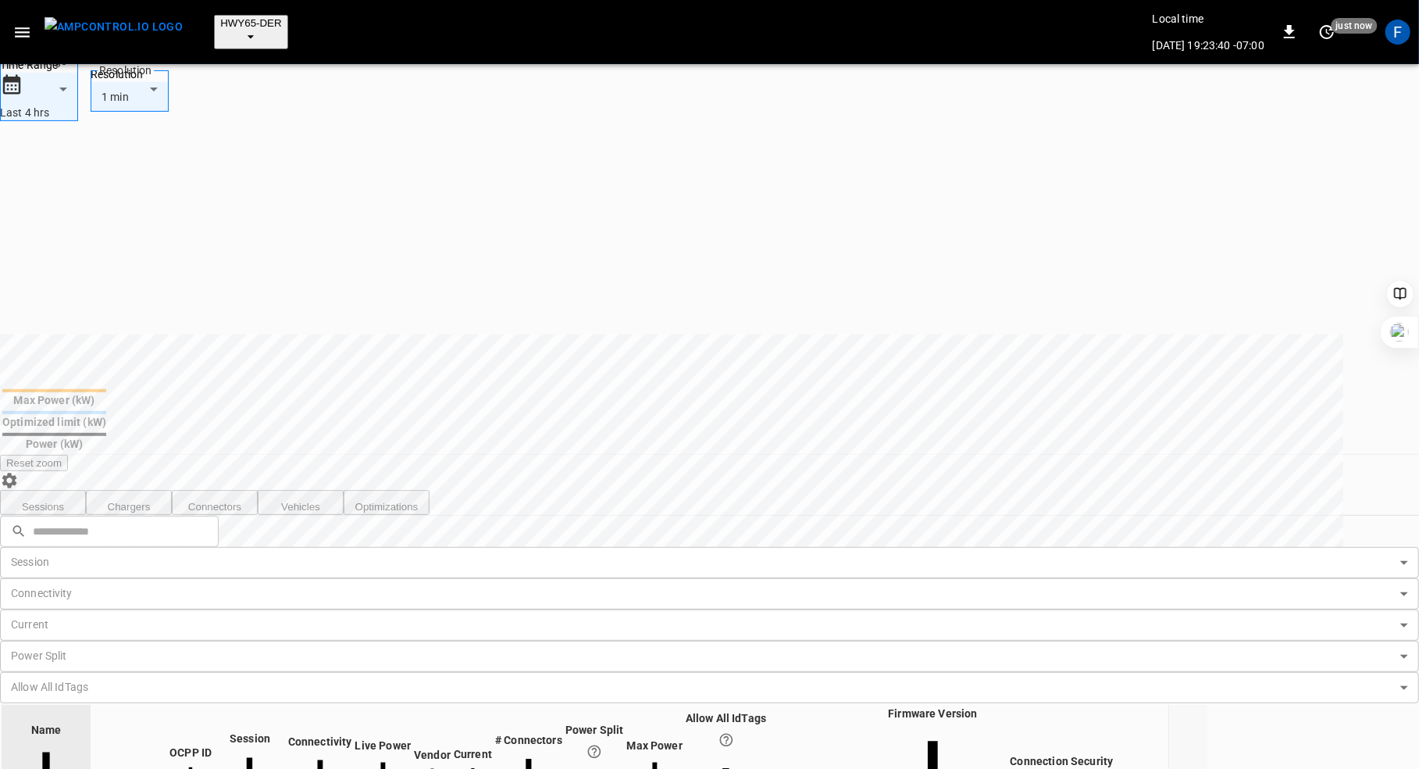
scroll to position [432, 0]
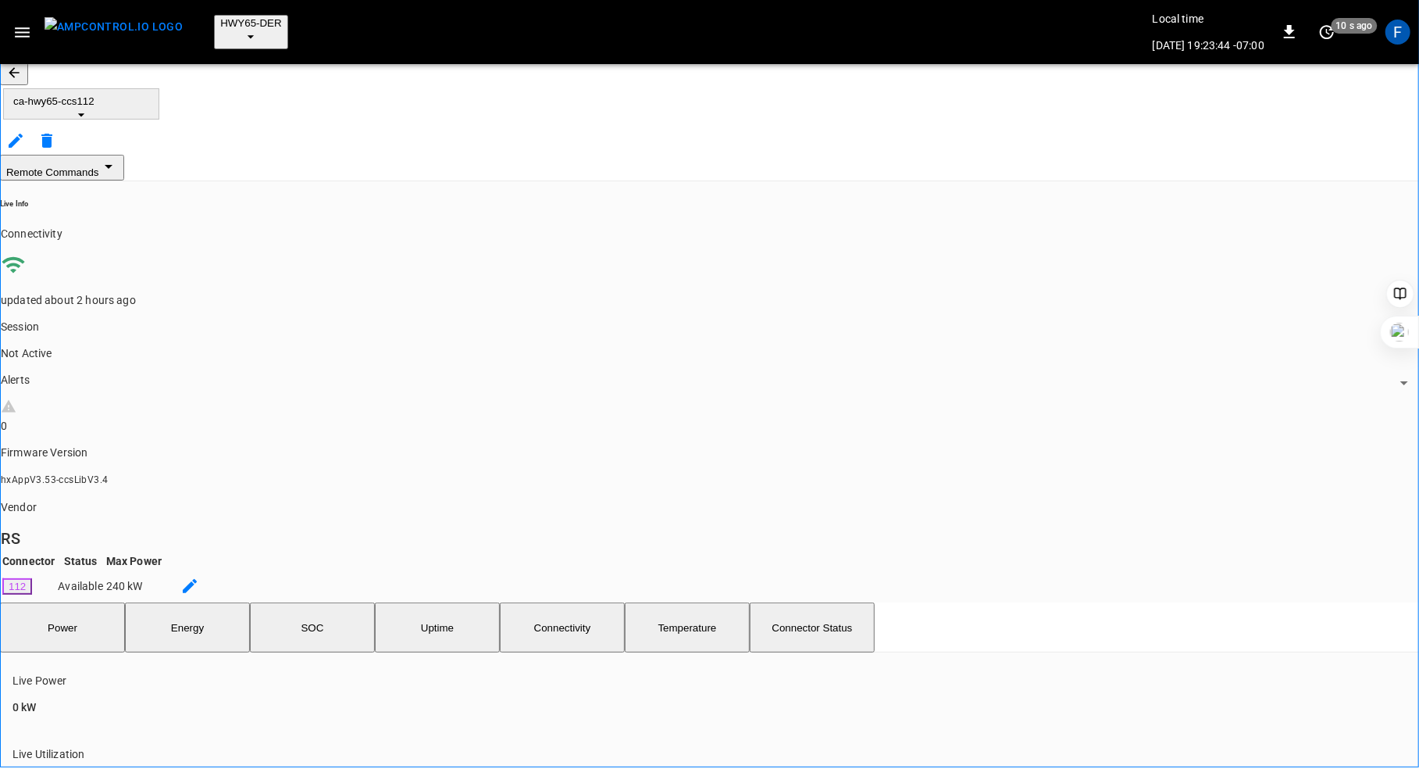
scroll to position [732, 0]
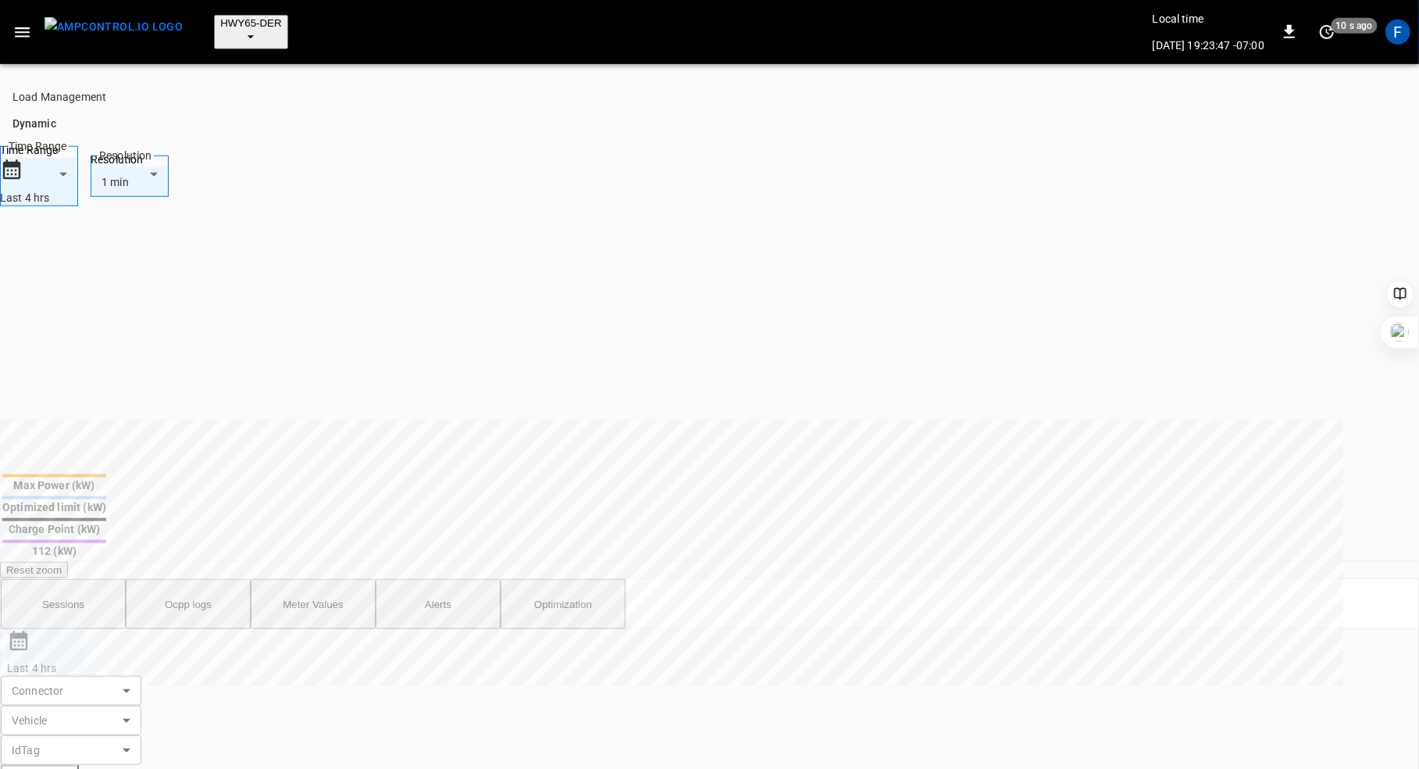
click at [223, 579] on button "Ocpp logs" at bounding box center [188, 604] width 125 height 50
click at [353, 146] on div at bounding box center [709, 384] width 1419 height 769
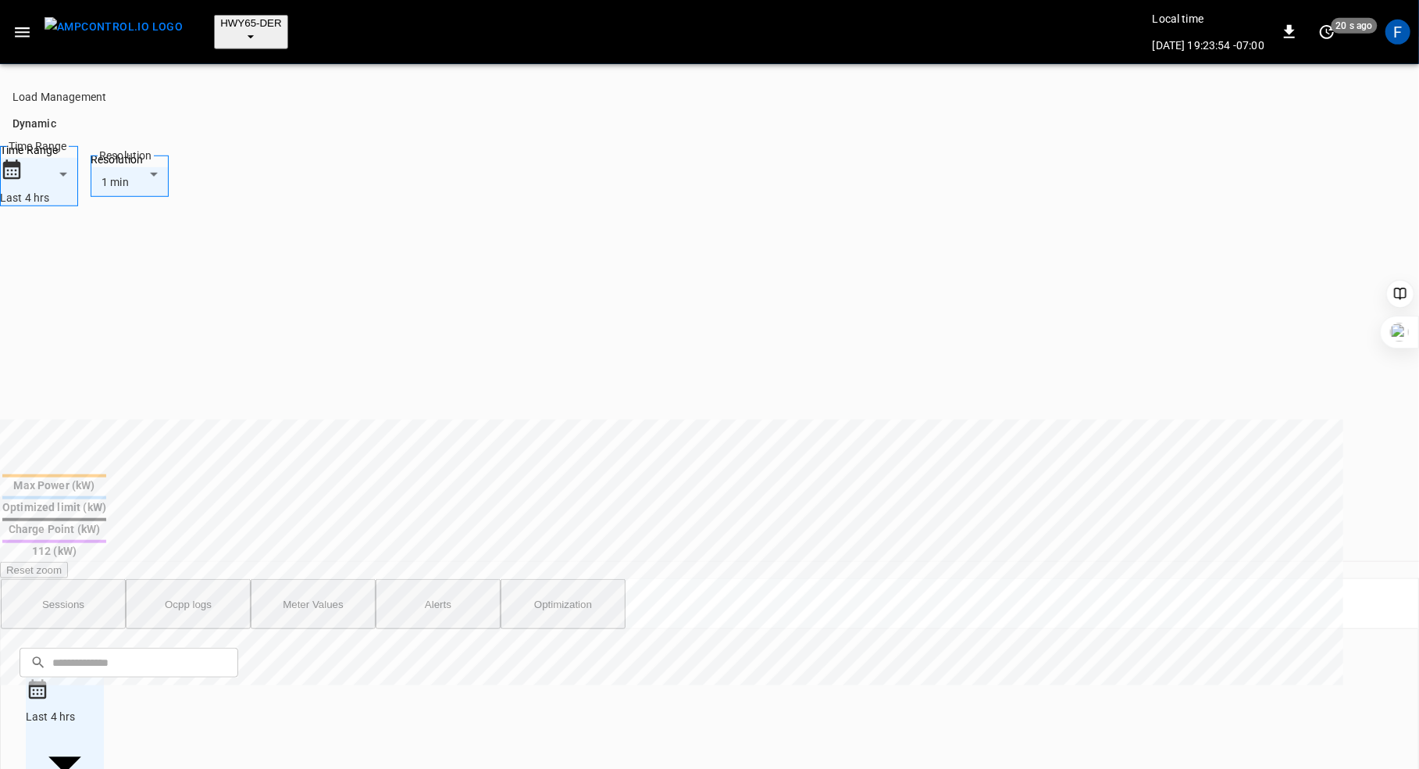
type input "**********"
type input "***"
type input "**********"
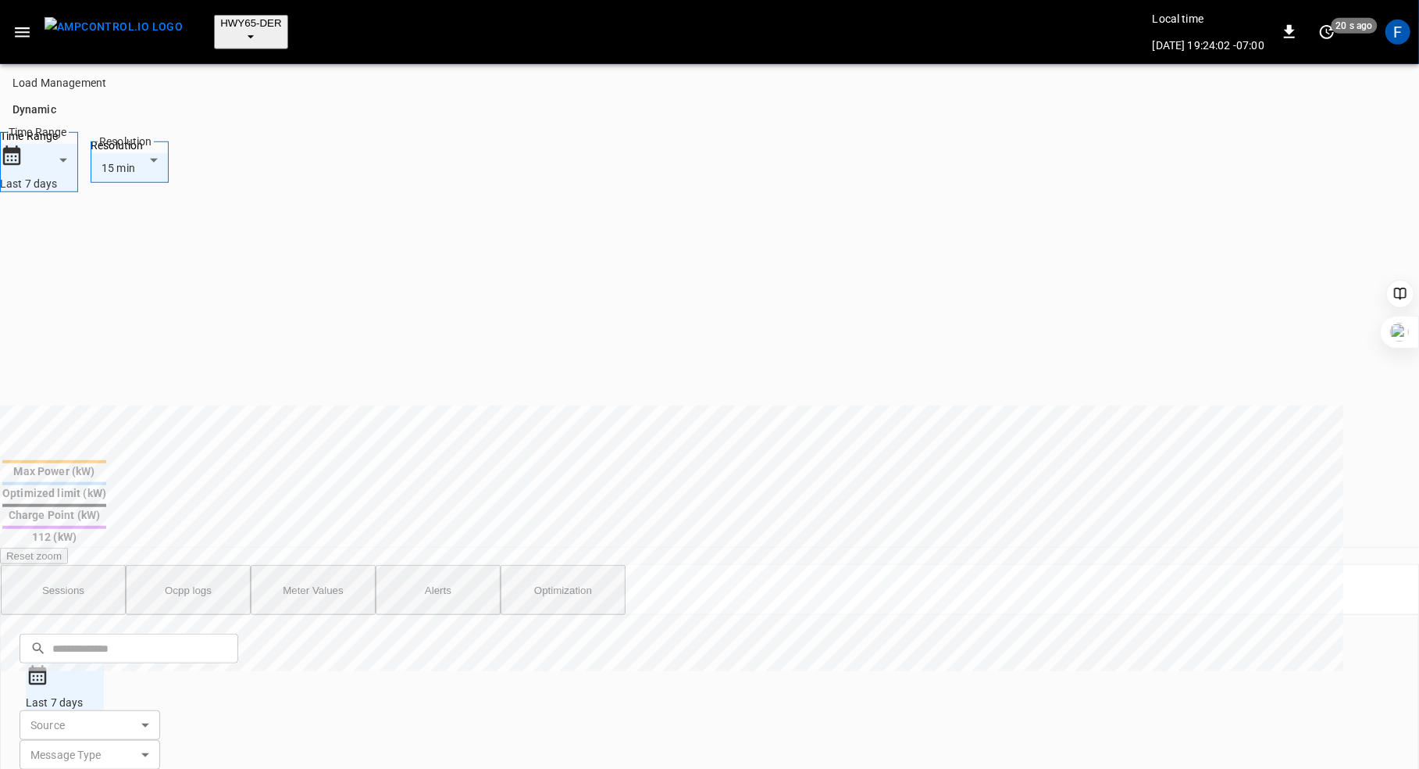
click at [1374, 726] on div at bounding box center [709, 384] width 1419 height 769
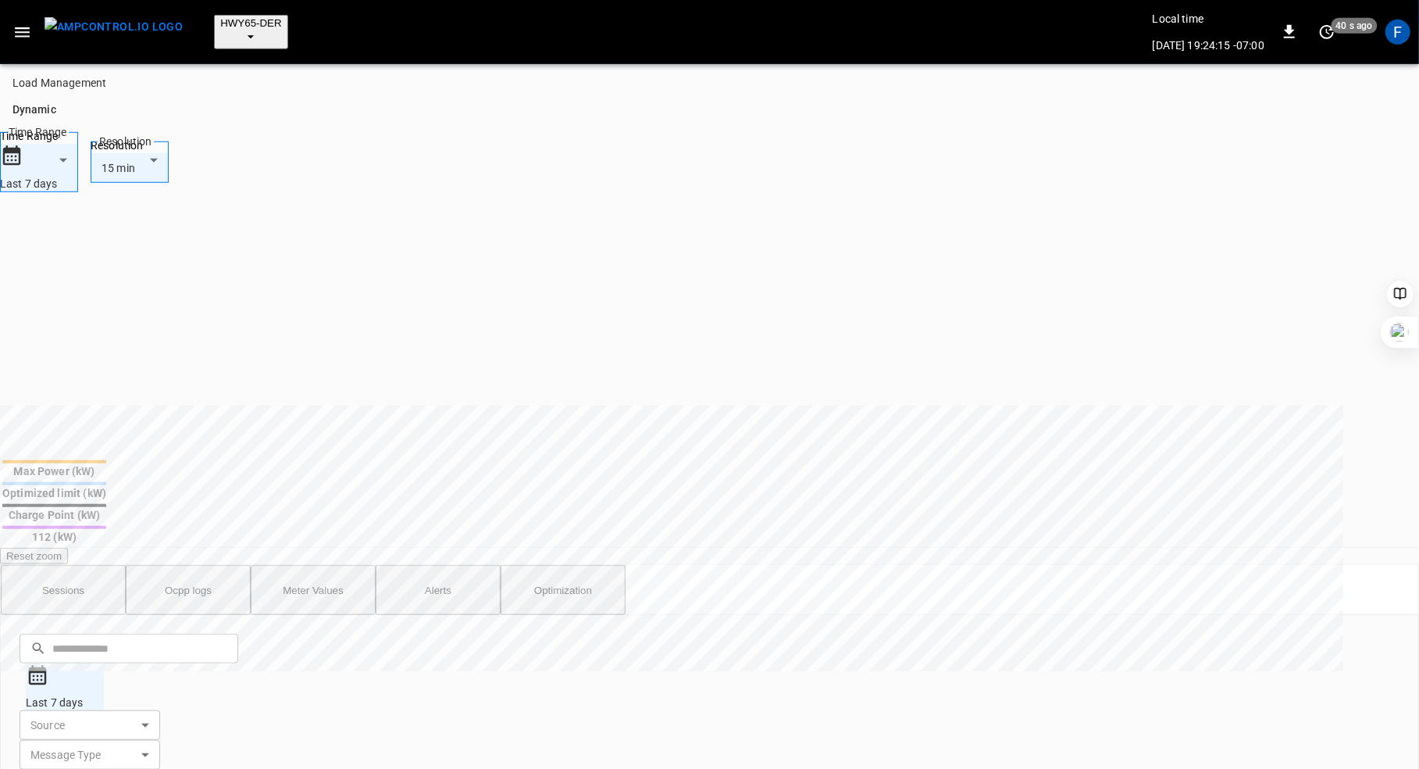
scroll to position [5212, 0]
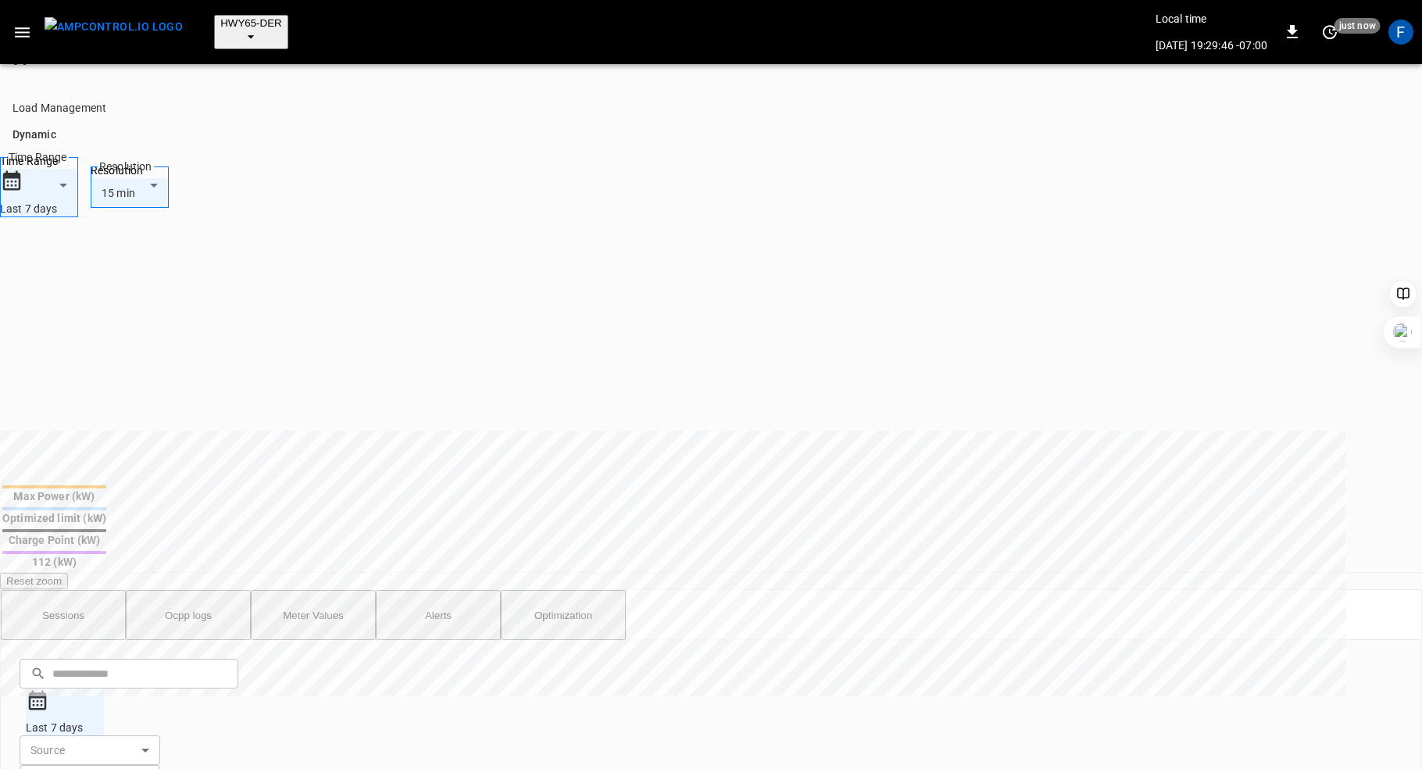
scroll to position [0, 0]
click at [442, 590] on button "Alerts" at bounding box center [438, 615] width 125 height 50
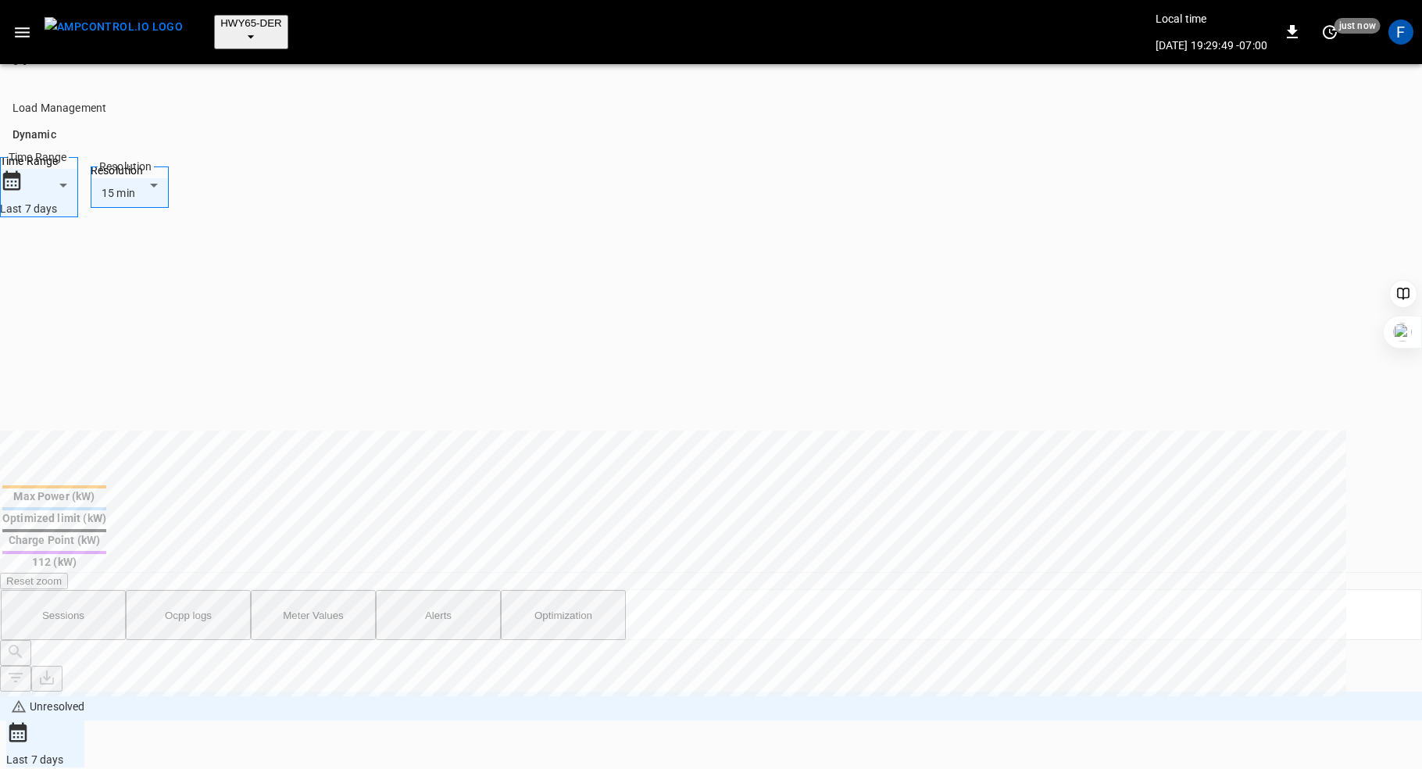
click at [1209, 143] on body "**********" at bounding box center [711, 346] width 1422 height 2134
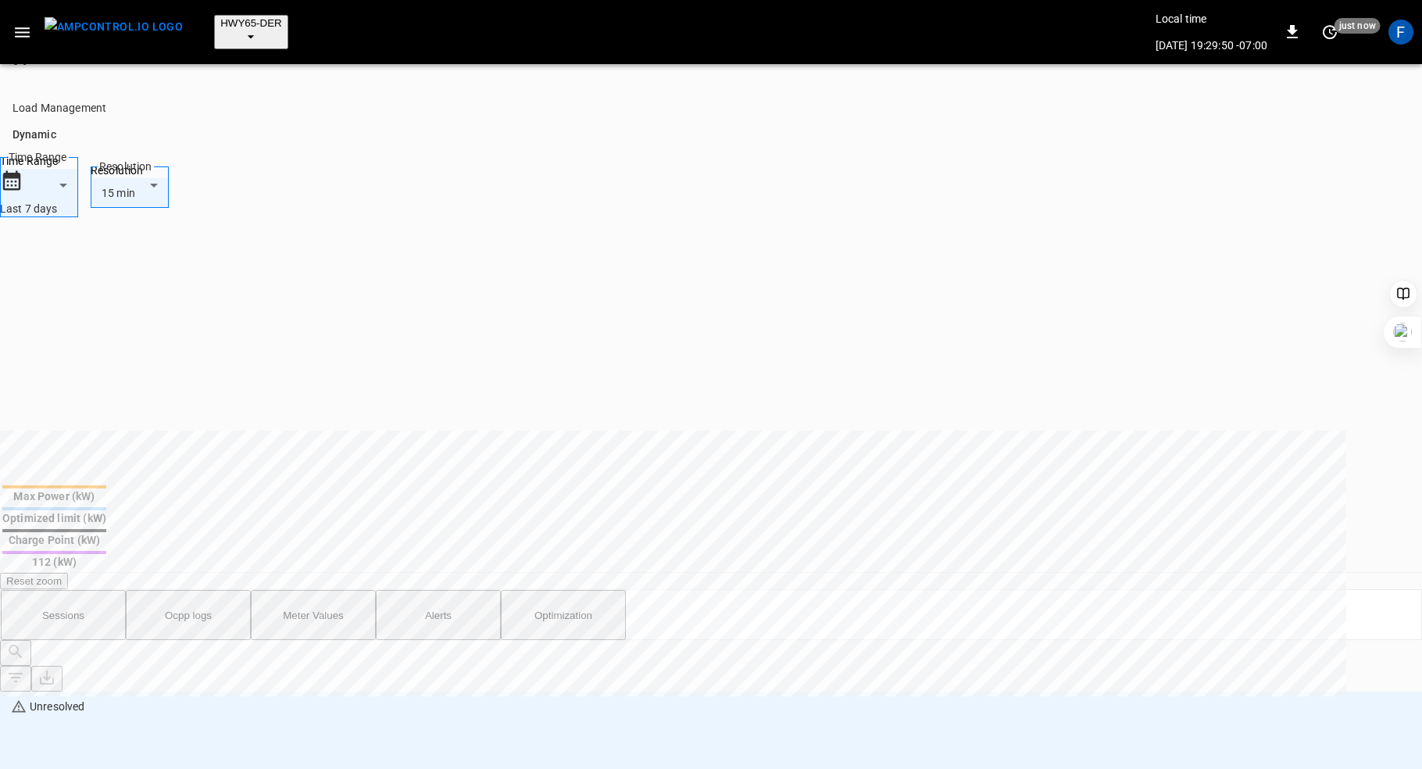
type input "**********"
click at [672, 244] on div at bounding box center [711, 384] width 1422 height 769
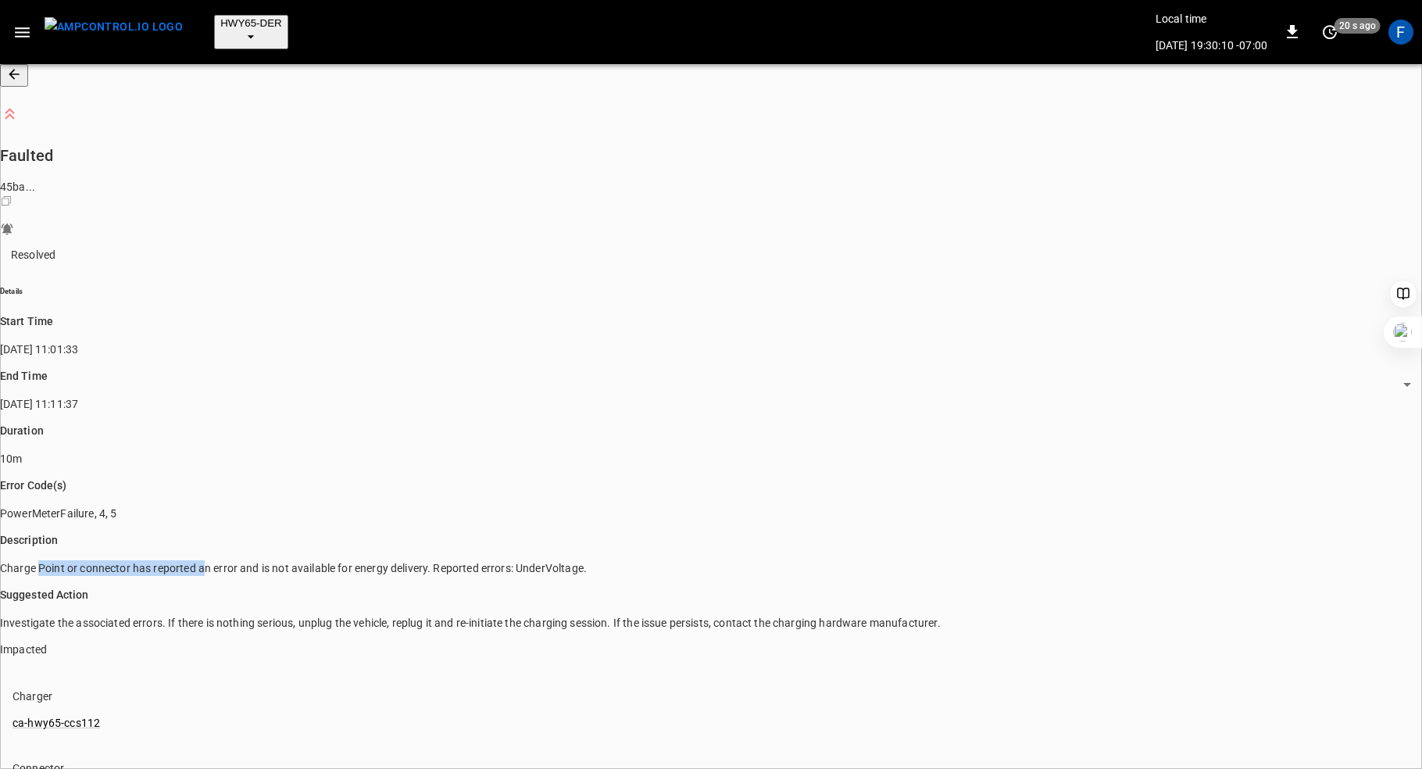
drag, startPoint x: 77, startPoint y: 295, endPoint x: 241, endPoint y: 298, distance: 164.0
click at [241, 560] on p "Charge Point or connector has reported an error and is not available for energy…" at bounding box center [711, 568] width 1422 height 16
click at [18, 64] on button "button" at bounding box center [14, 75] width 28 height 23
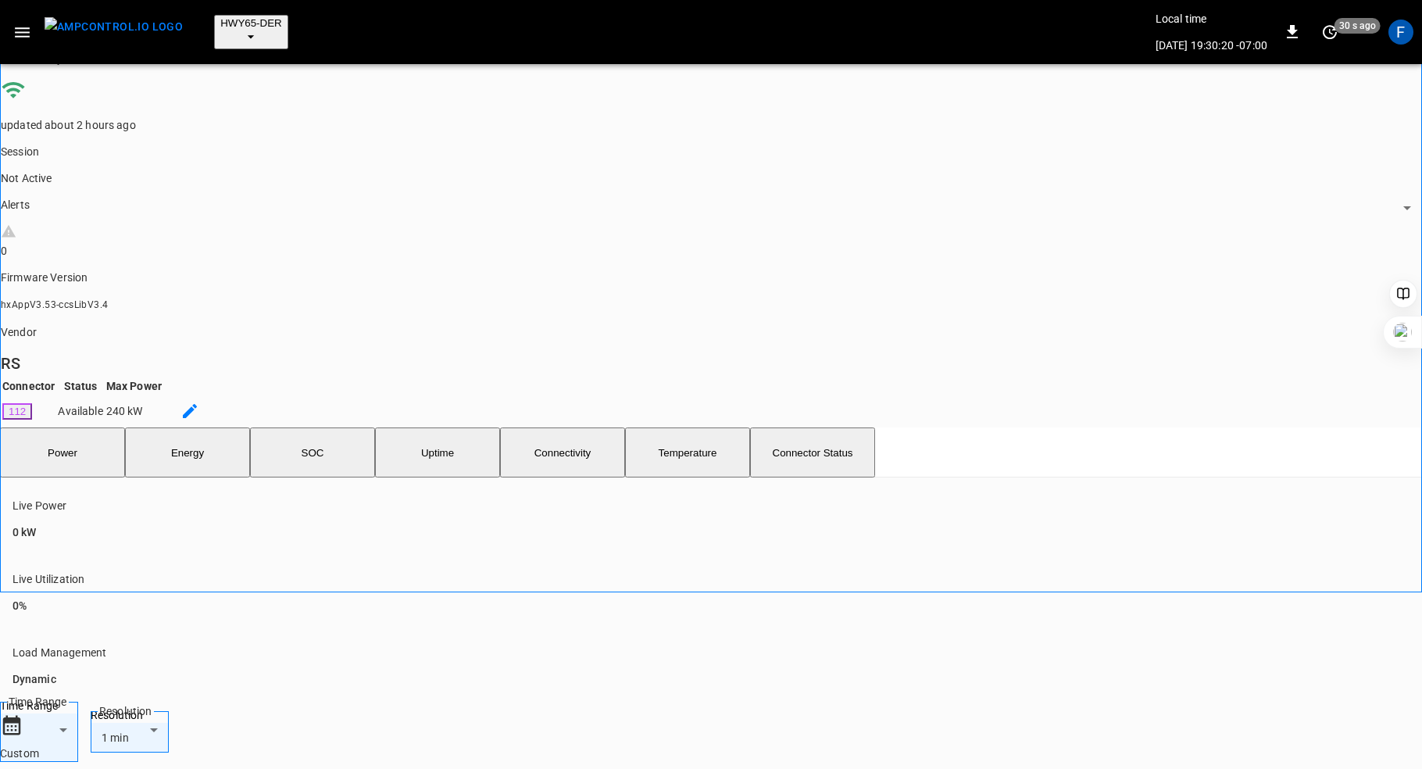
scroll to position [144, 0]
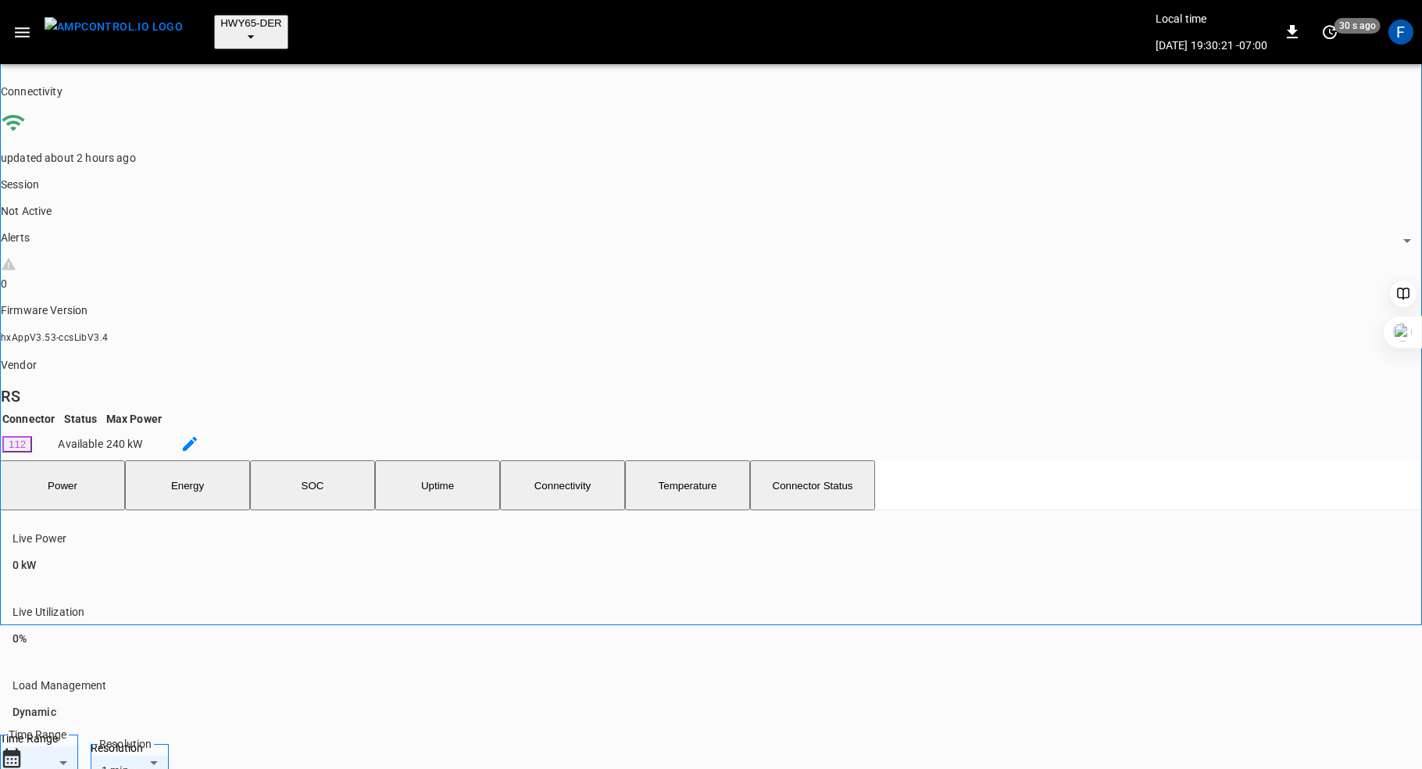
click at [332, 460] on button "SOC" at bounding box center [312, 485] width 125 height 50
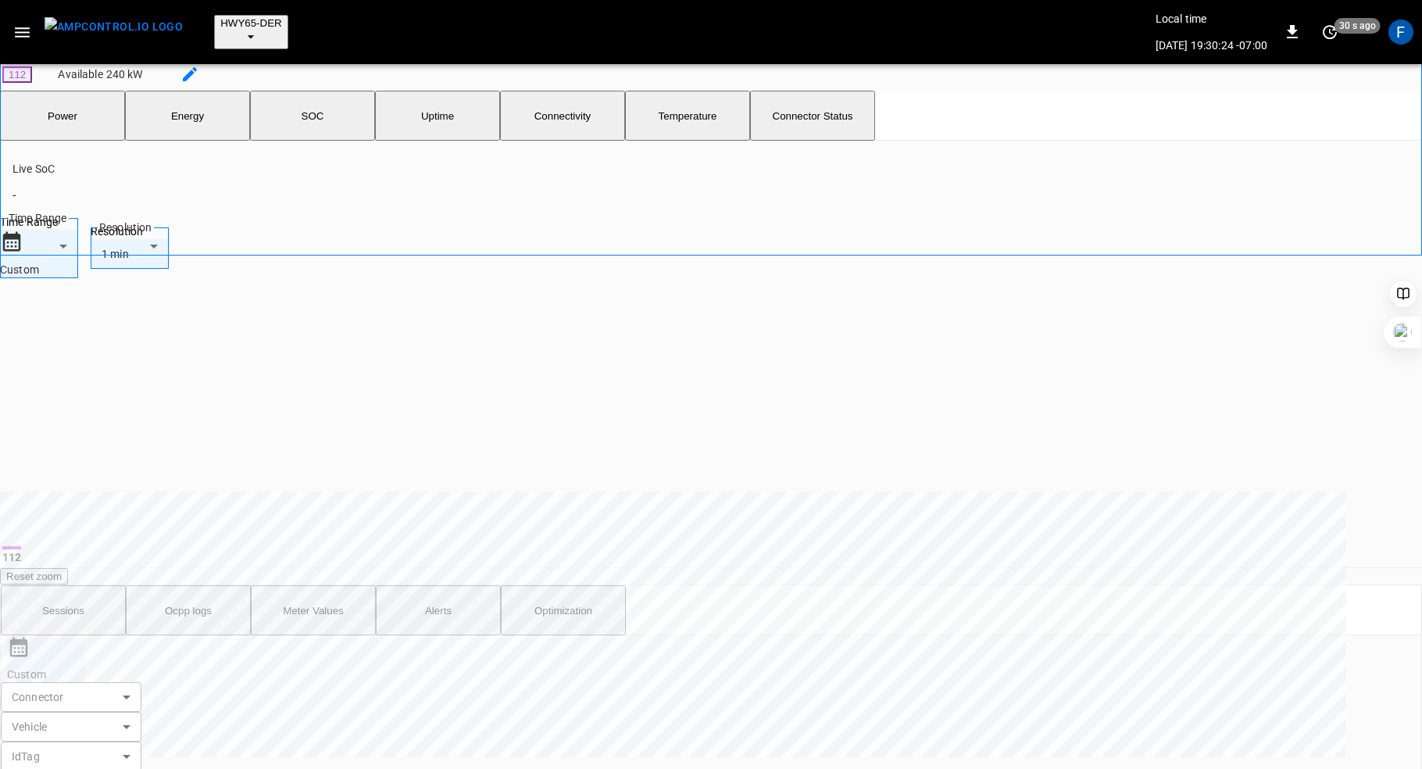
scroll to position [607, 0]
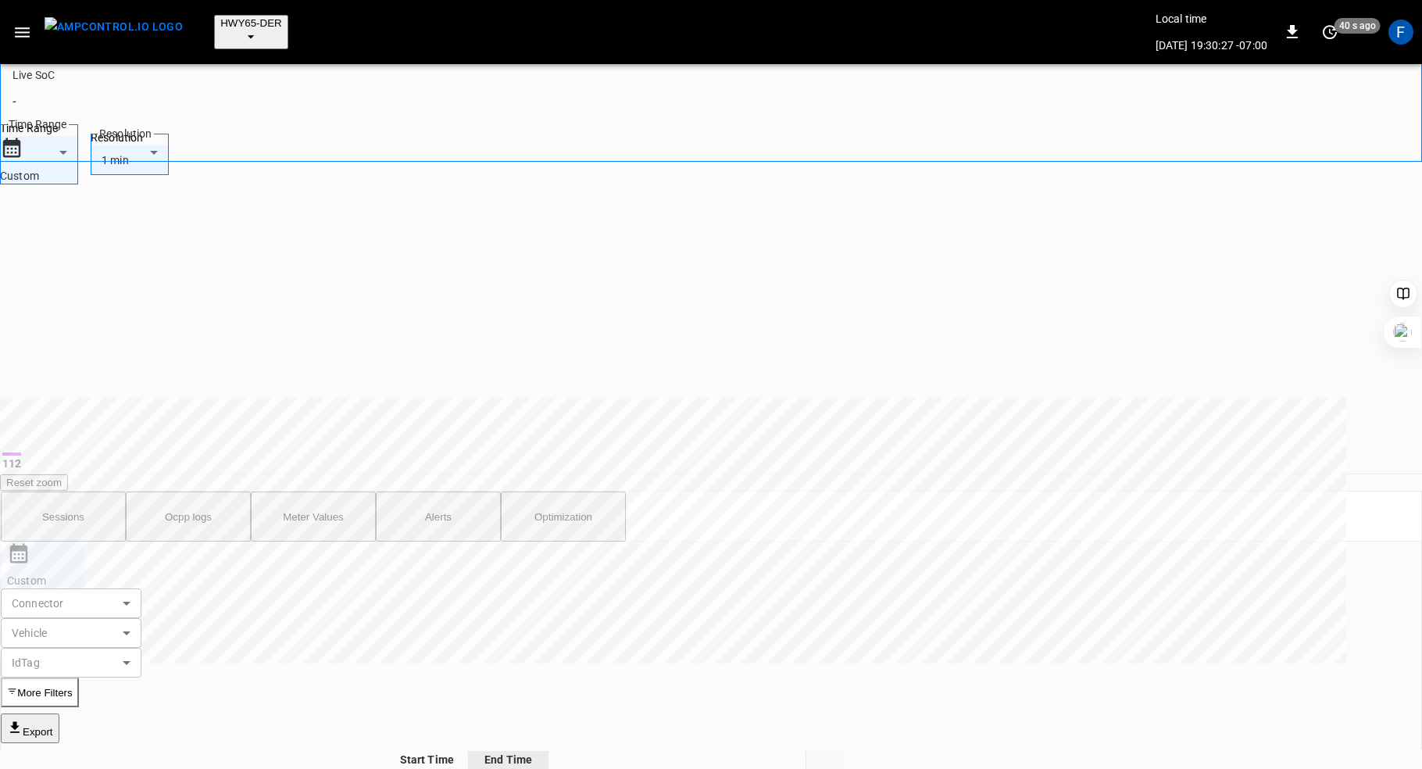
click at [200, 491] on button "Ocpp logs" at bounding box center [188, 516] width 125 height 50
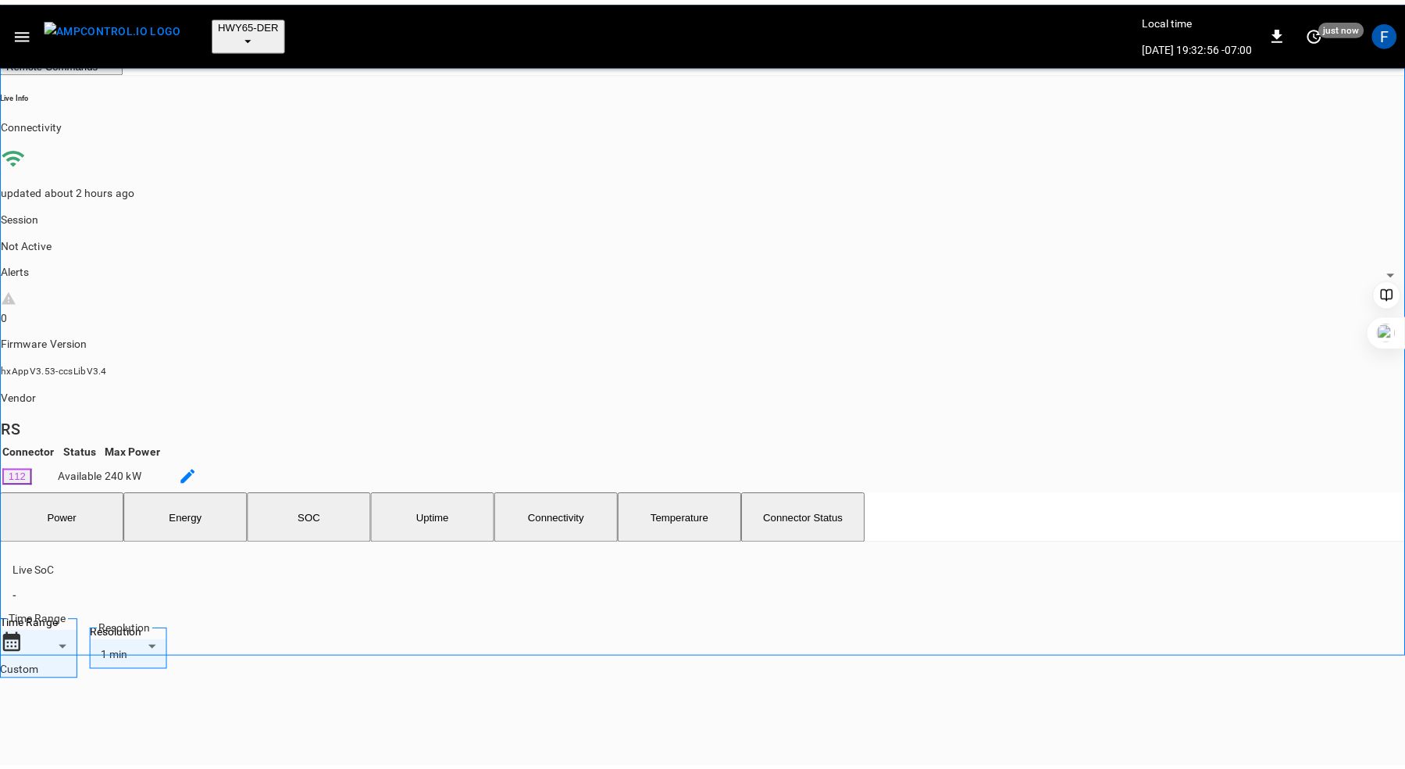
scroll to position [0, 0]
